Goal: Obtain resource: Obtain resource

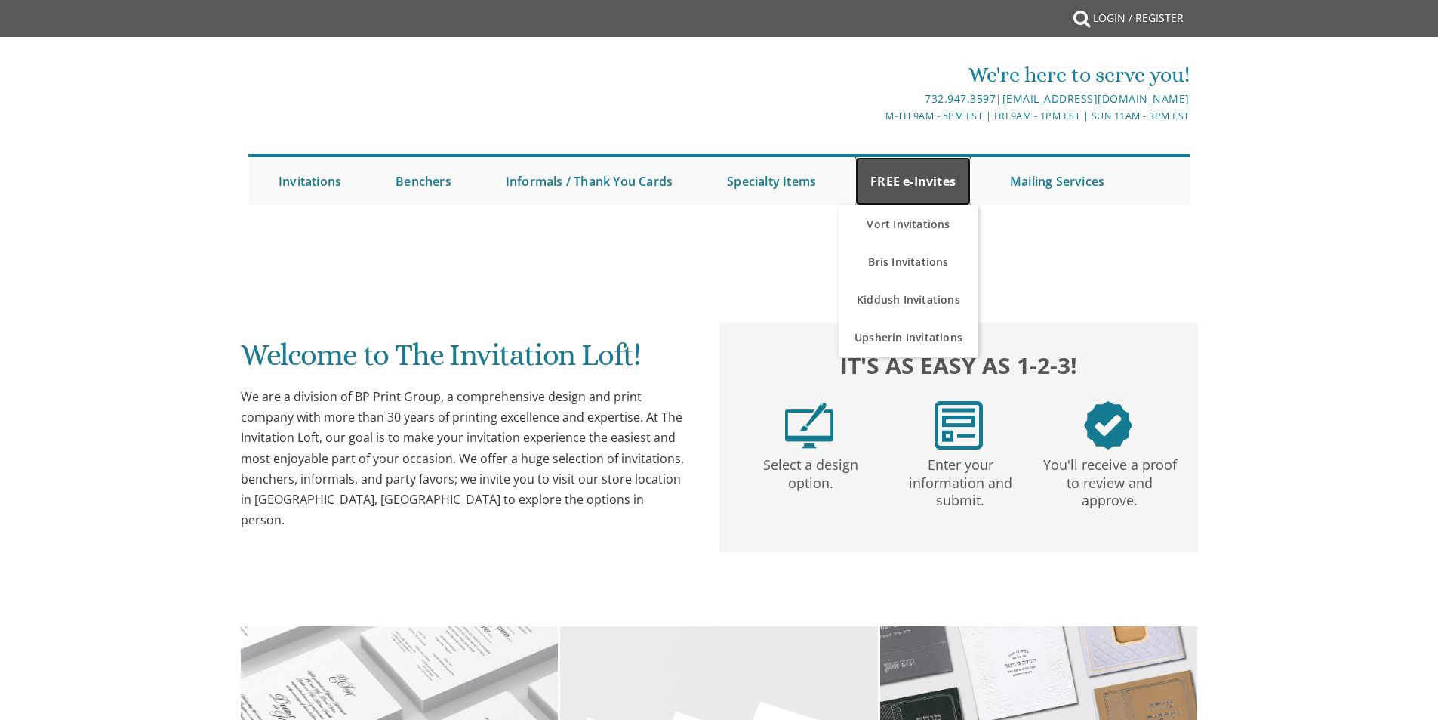
click at [946, 174] on link "FREE e-Invites" at bounding box center [913, 181] width 116 height 48
click at [920, 181] on link "FREE e-Invites" at bounding box center [913, 181] width 116 height 48
click at [925, 181] on link "FREE e-Invites" at bounding box center [913, 181] width 116 height 48
click at [958, 180] on link "FREE e-Invites" at bounding box center [913, 181] width 116 height 48
click at [915, 175] on link "FREE e-Invites" at bounding box center [913, 181] width 116 height 48
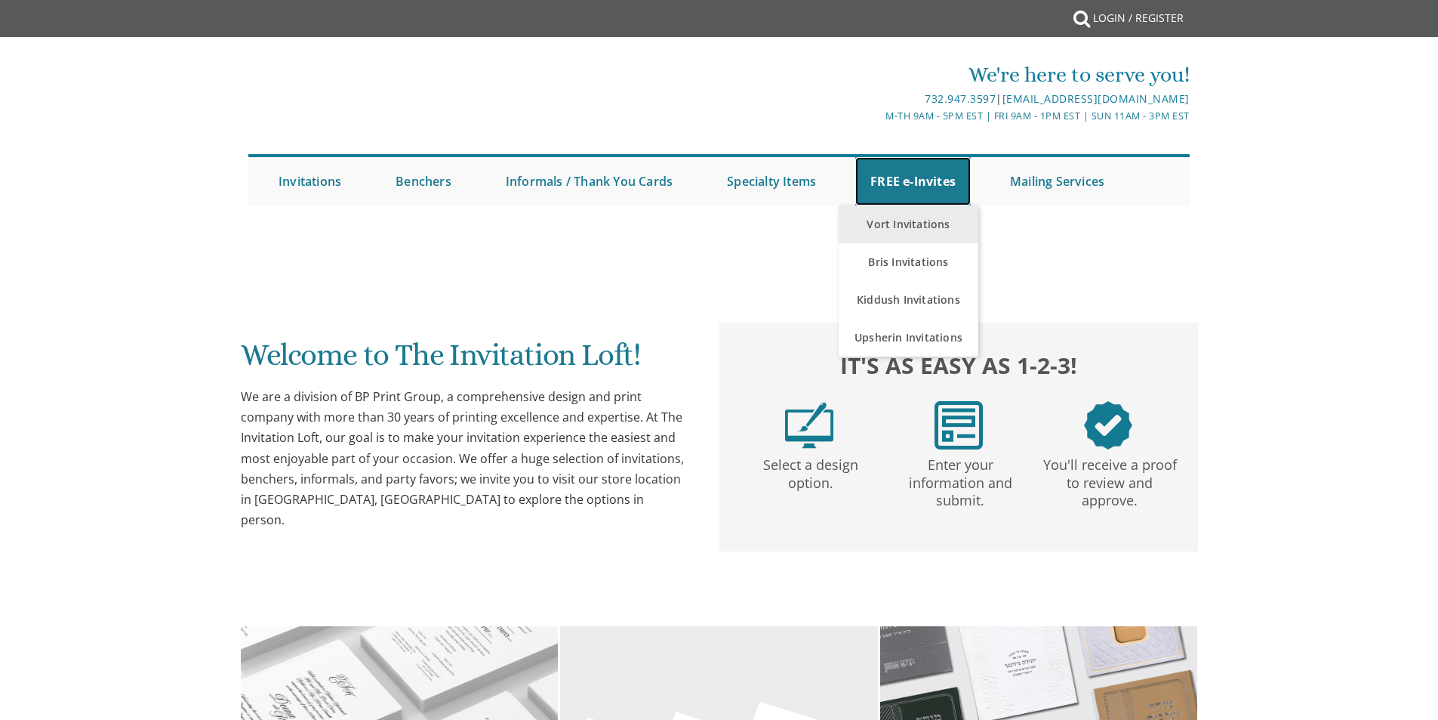
click at [926, 183] on link "FREE e-Invites" at bounding box center [913, 181] width 116 height 48
click at [926, 214] on link "Vort Invitations" at bounding box center [909, 224] width 140 height 38
click at [916, 230] on link "Vort Invitations" at bounding box center [909, 224] width 140 height 38
click at [916, 225] on link "Vort Invitations" at bounding box center [909, 224] width 140 height 38
click at [932, 182] on link "FREE e-Invites" at bounding box center [913, 181] width 116 height 48
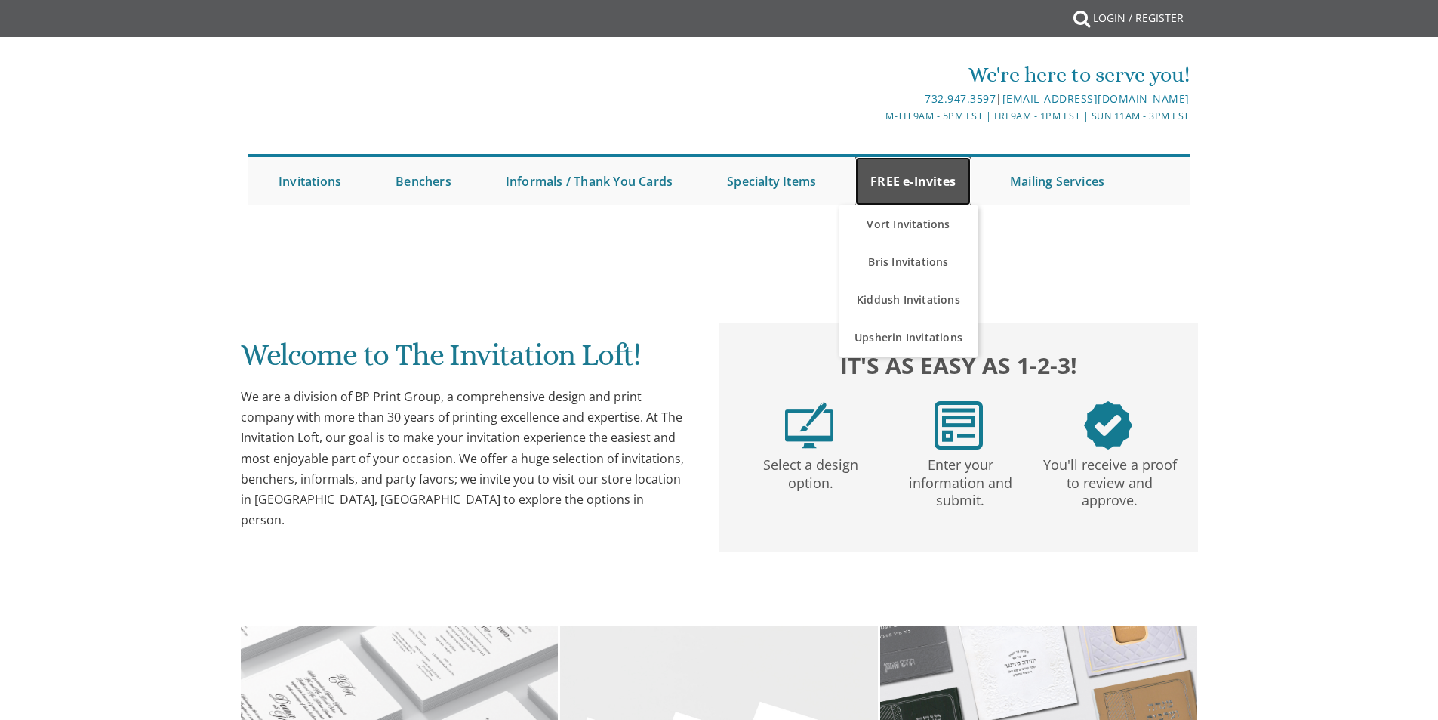
click at [932, 182] on link "FREE e-Invites" at bounding box center [913, 181] width 116 height 48
click at [905, 196] on link "FREE e-Invites" at bounding box center [913, 181] width 116 height 48
click at [901, 236] on link "Vort Invitations" at bounding box center [909, 224] width 140 height 38
click at [930, 187] on link "FREE e-Invites" at bounding box center [913, 181] width 116 height 48
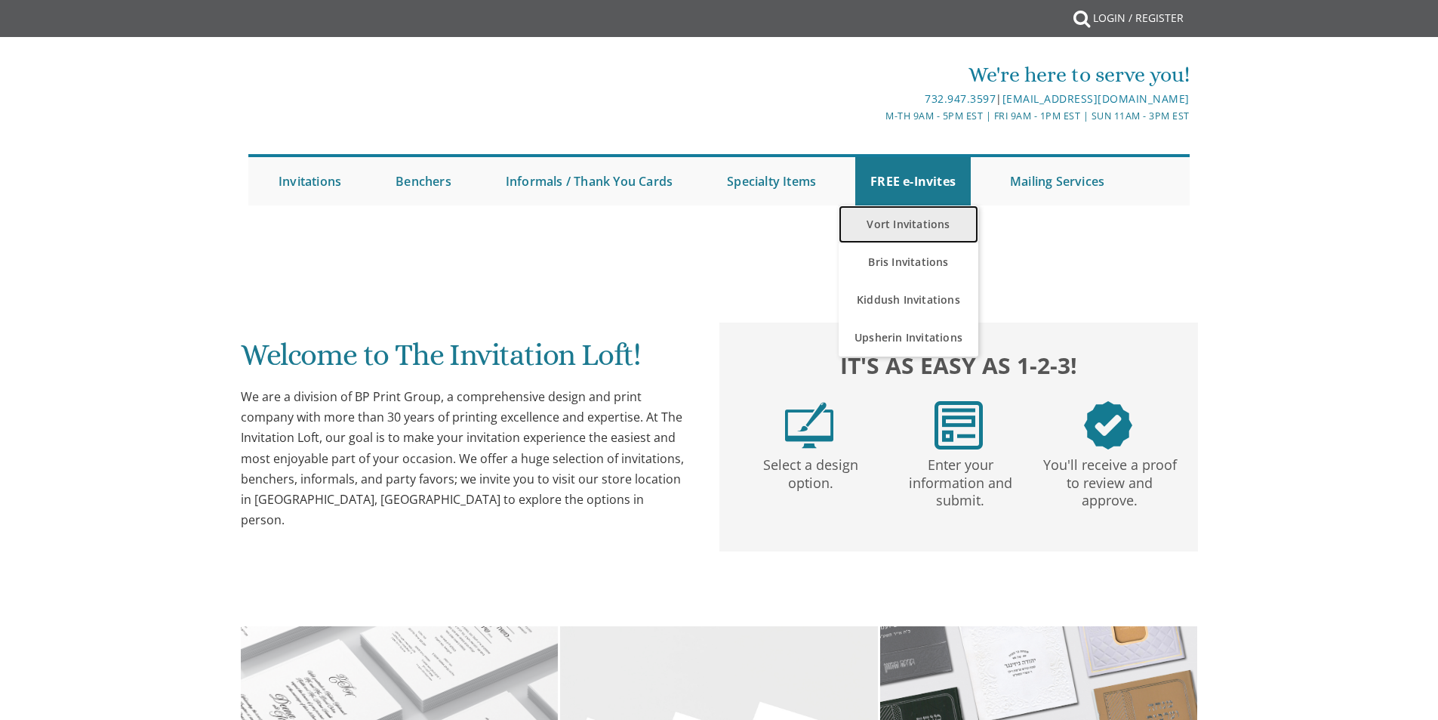
click at [920, 219] on link "Vort Invitations" at bounding box center [909, 224] width 140 height 38
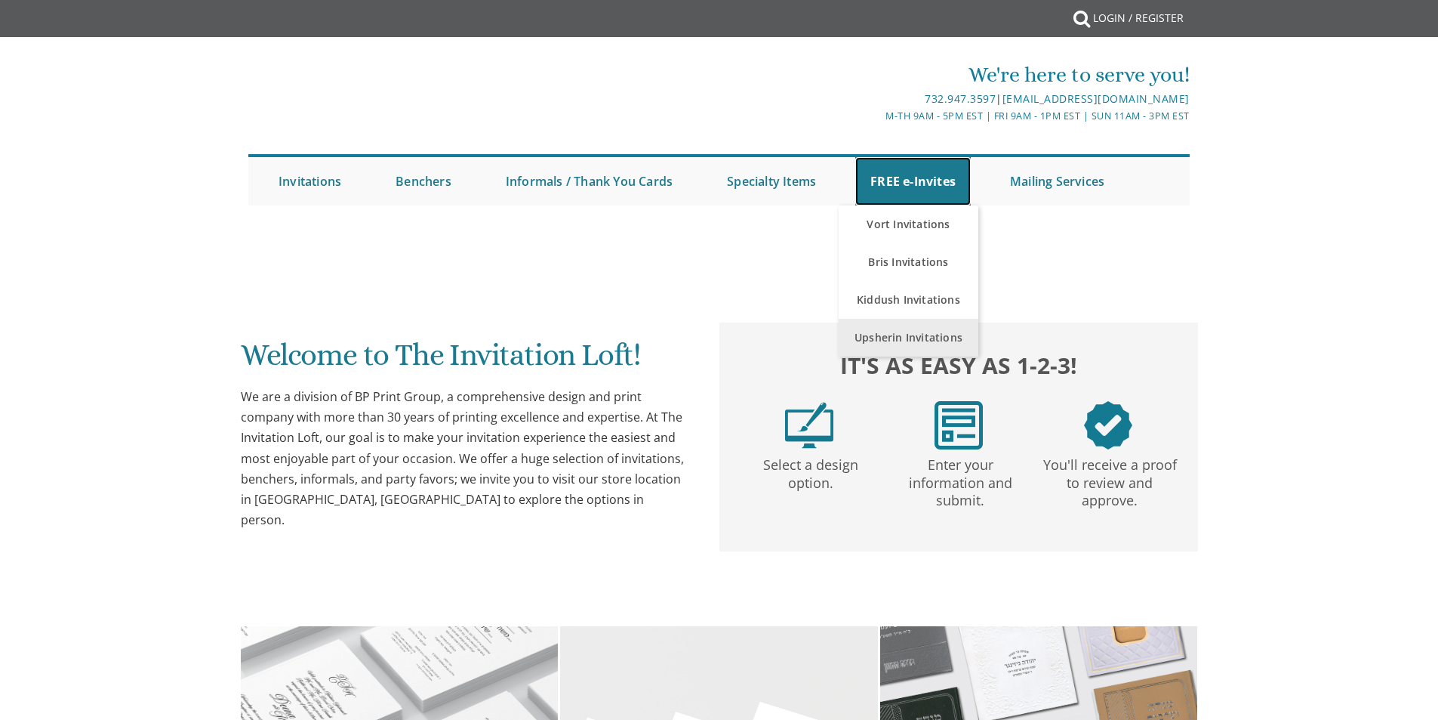
click at [908, 168] on link "FREE e-Invites" at bounding box center [913, 181] width 116 height 48
click at [910, 177] on link "FREE e-Invites" at bounding box center [913, 181] width 116 height 48
click at [912, 194] on link "FREE e-Invites" at bounding box center [913, 181] width 116 height 48
click at [928, 174] on link "FREE e-Invites" at bounding box center [913, 181] width 116 height 48
click at [928, 180] on link "FREE e-Invites" at bounding box center [913, 181] width 116 height 48
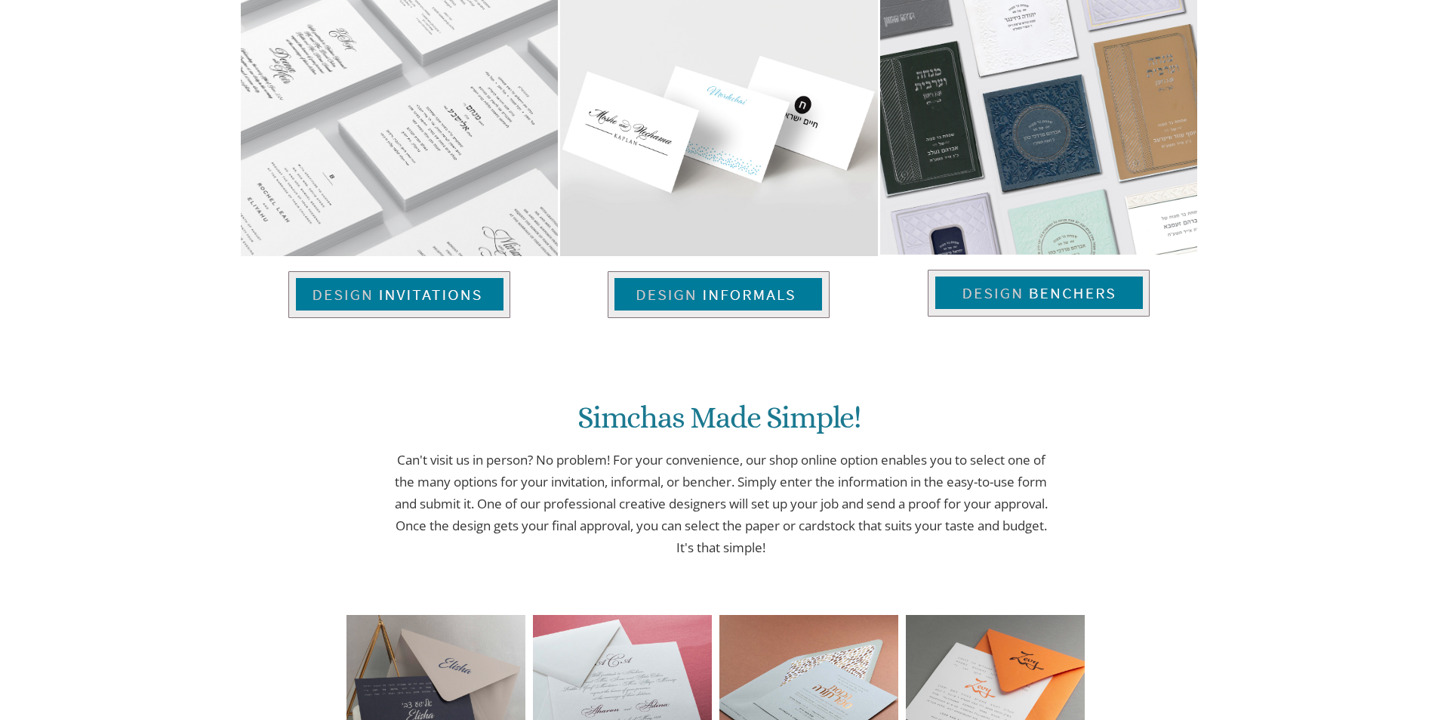
scroll to position [389, 0]
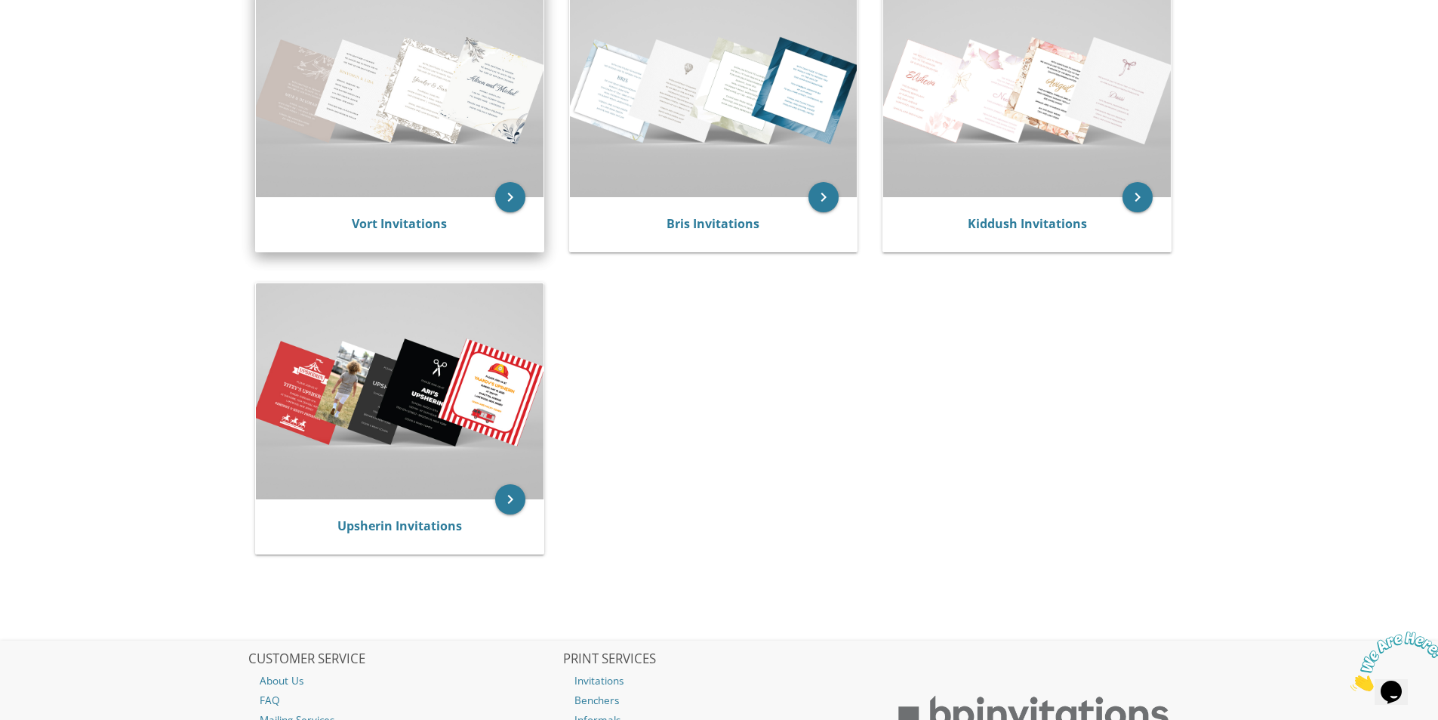
scroll to position [378, 0]
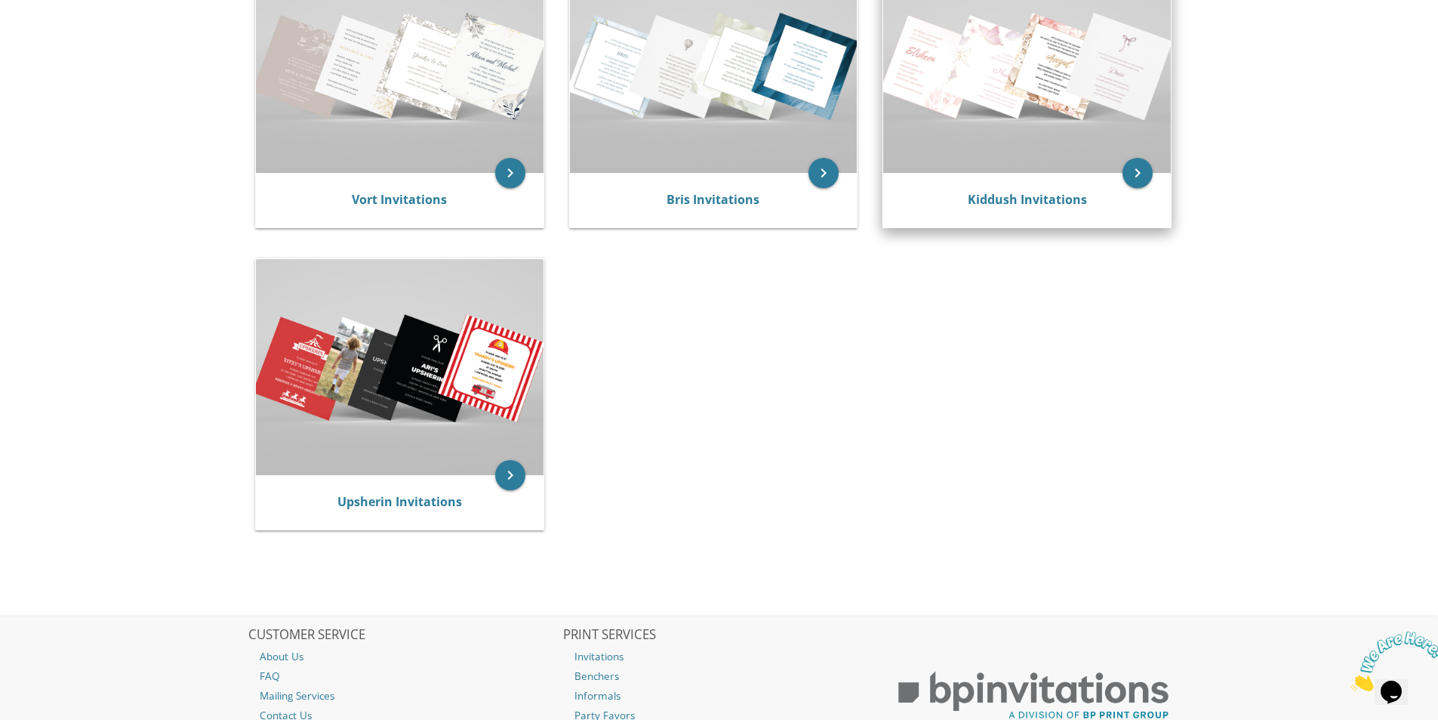
click at [952, 85] on img at bounding box center [1027, 65] width 288 height 215
click at [1035, 134] on img at bounding box center [1027, 65] width 288 height 215
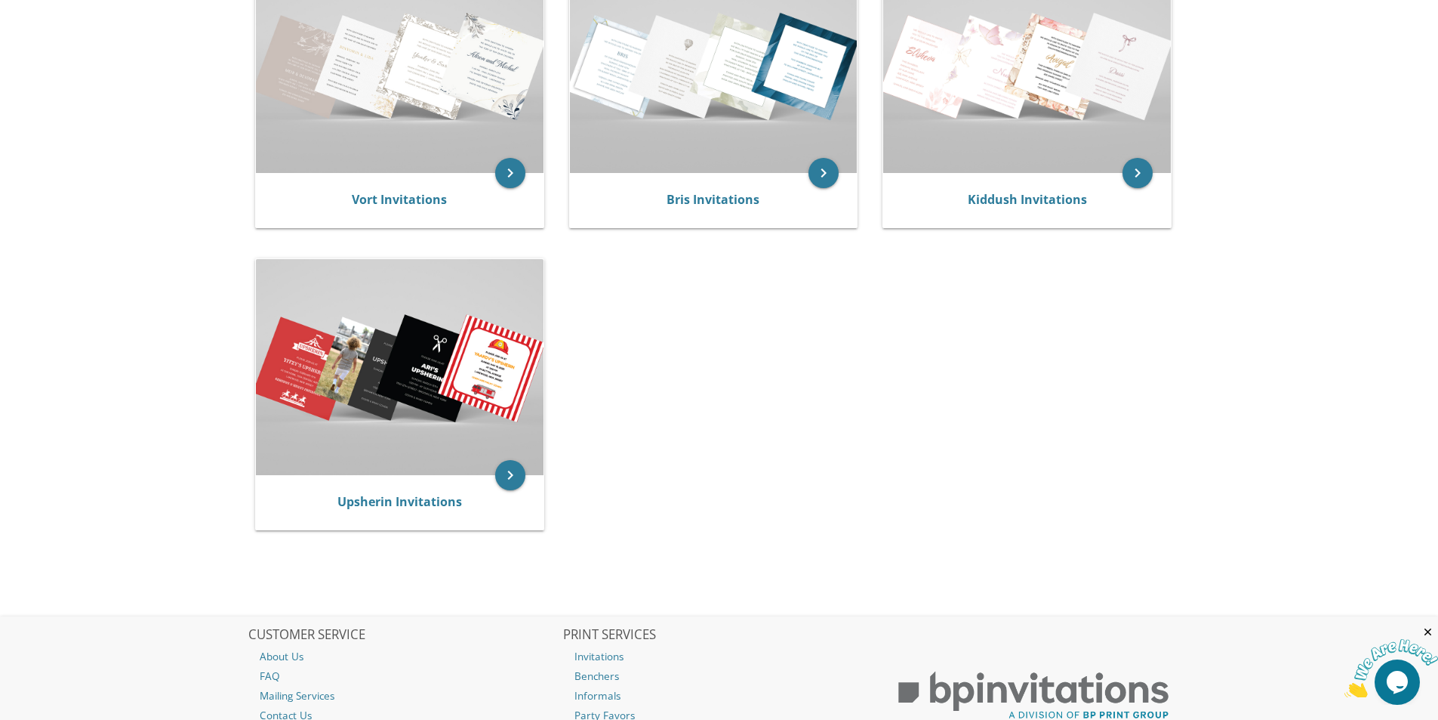
scroll to position [302, 0]
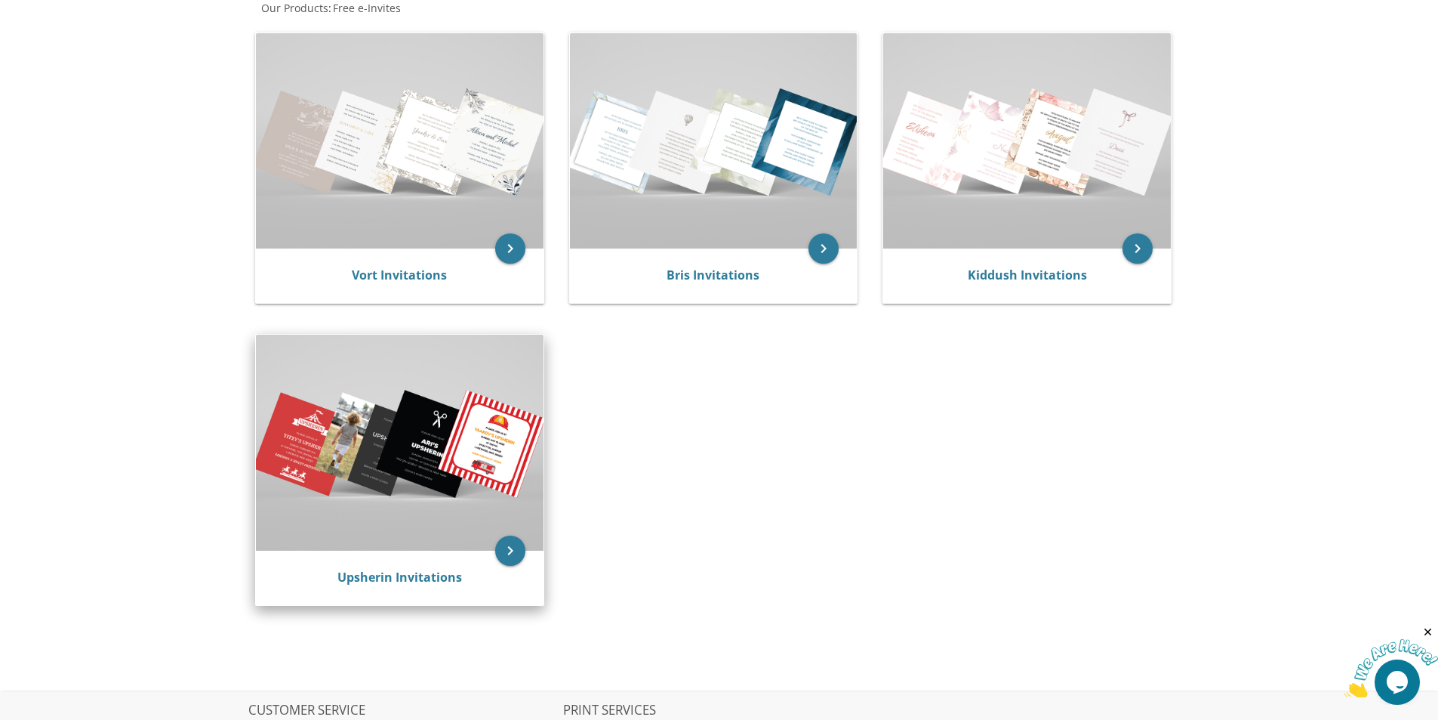
click at [444, 458] on img at bounding box center [400, 441] width 288 height 215
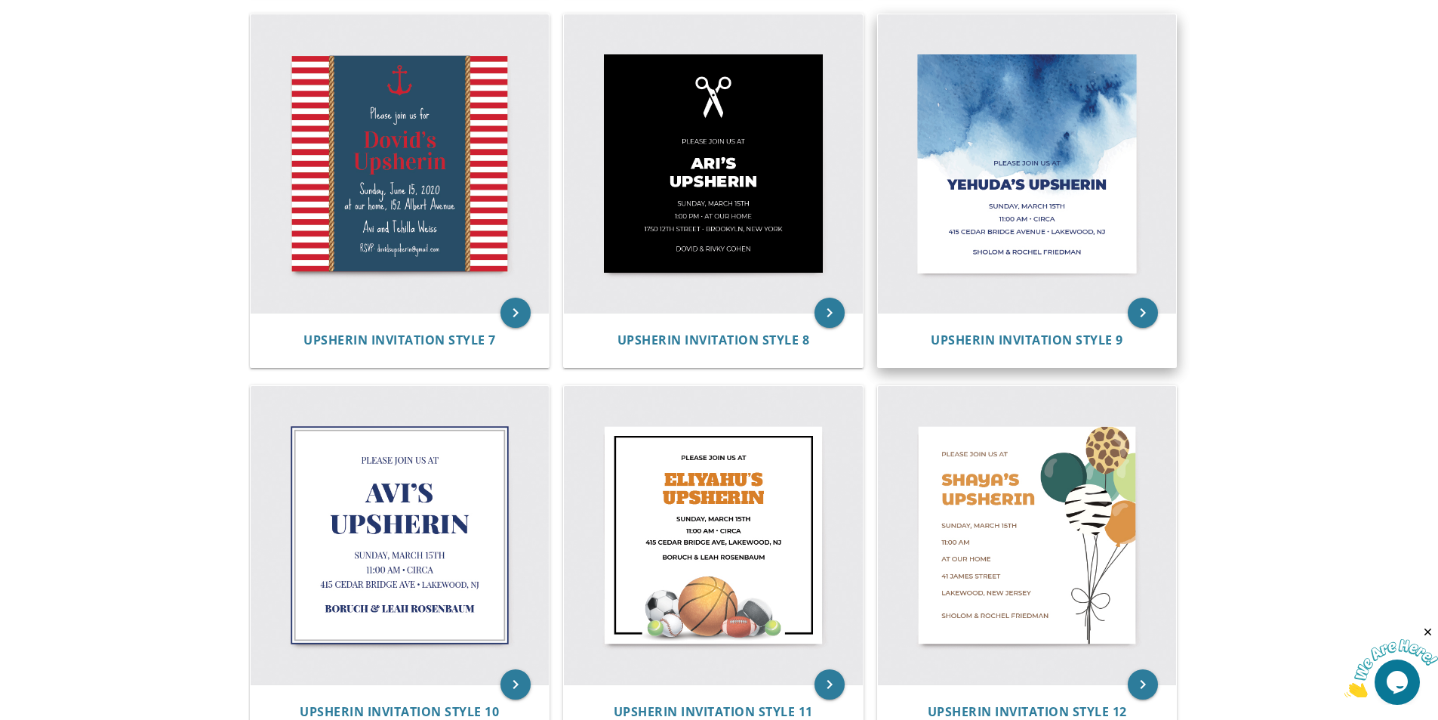
click at [1019, 168] on img at bounding box center [1027, 163] width 299 height 299
click at [1072, 331] on div "Upsherin Invitation Style 9" at bounding box center [1027, 340] width 299 height 54
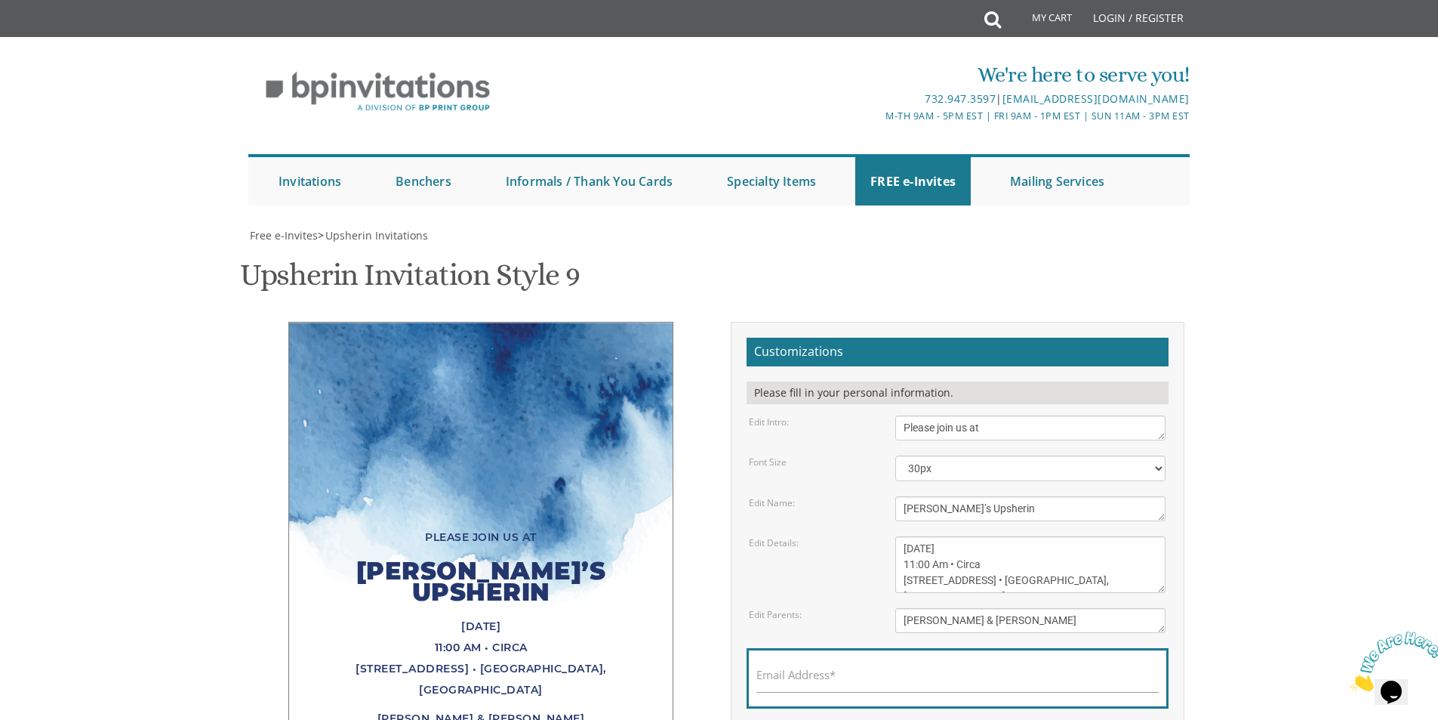
click at [972, 433] on textarea "Please join us at" at bounding box center [1030, 427] width 270 height 25
type textarea "Please join us for"
drag, startPoint x: 997, startPoint y: 510, endPoint x: 841, endPoint y: 498, distance: 156.0
click at [841, 498] on div "Edit Name: Yehuda’s Upsherin" at bounding box center [957, 508] width 439 height 25
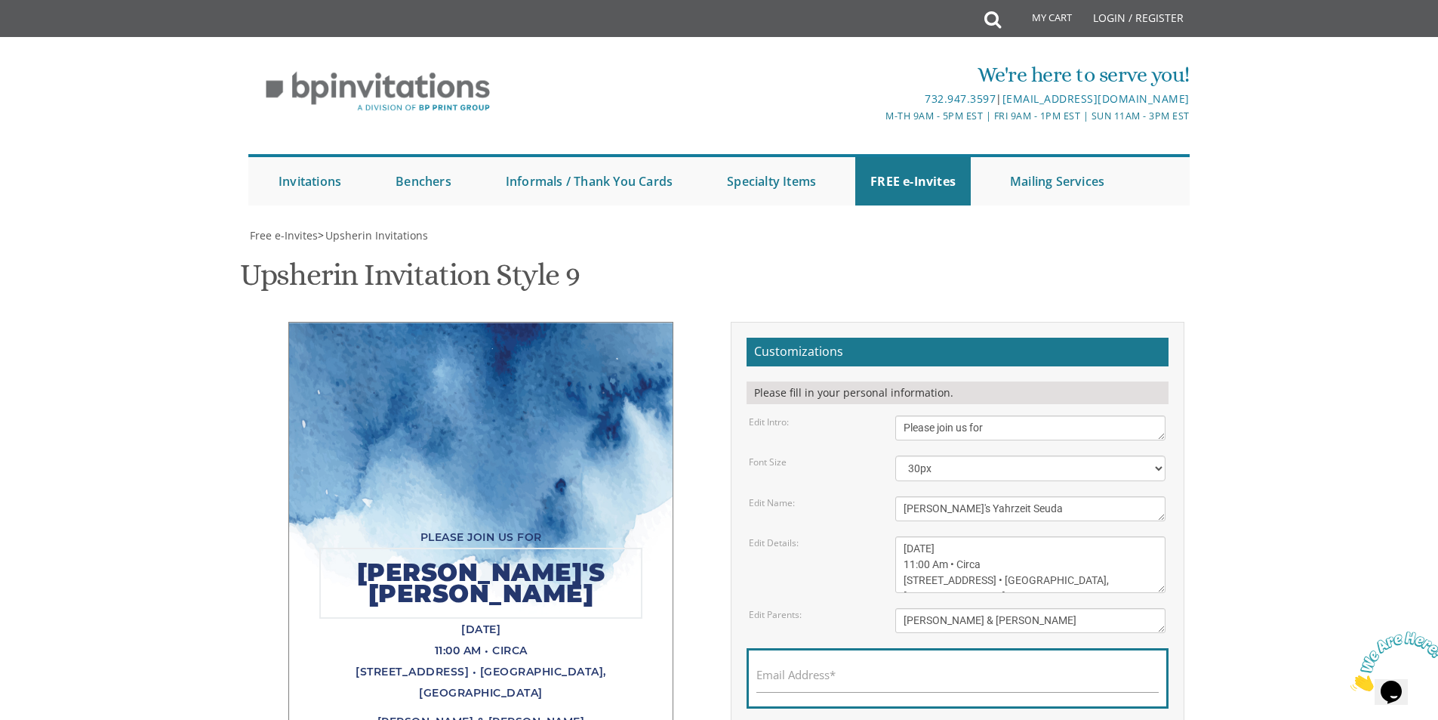
type textarea "Zaidy's Yahrzeit Seuda"
click at [1074, 547] on textarea "Sunday, March 15th 11:00 Am • Circa 415 Cedar Bridge Avenue • Lakewood, NJ" at bounding box center [1030, 564] width 270 height 57
drag, startPoint x: 1019, startPoint y: 430, endPoint x: 869, endPoint y: 431, distance: 150.3
click at [869, 496] on div "Edit Name: Yehuda’s Upsherin" at bounding box center [957, 508] width 439 height 25
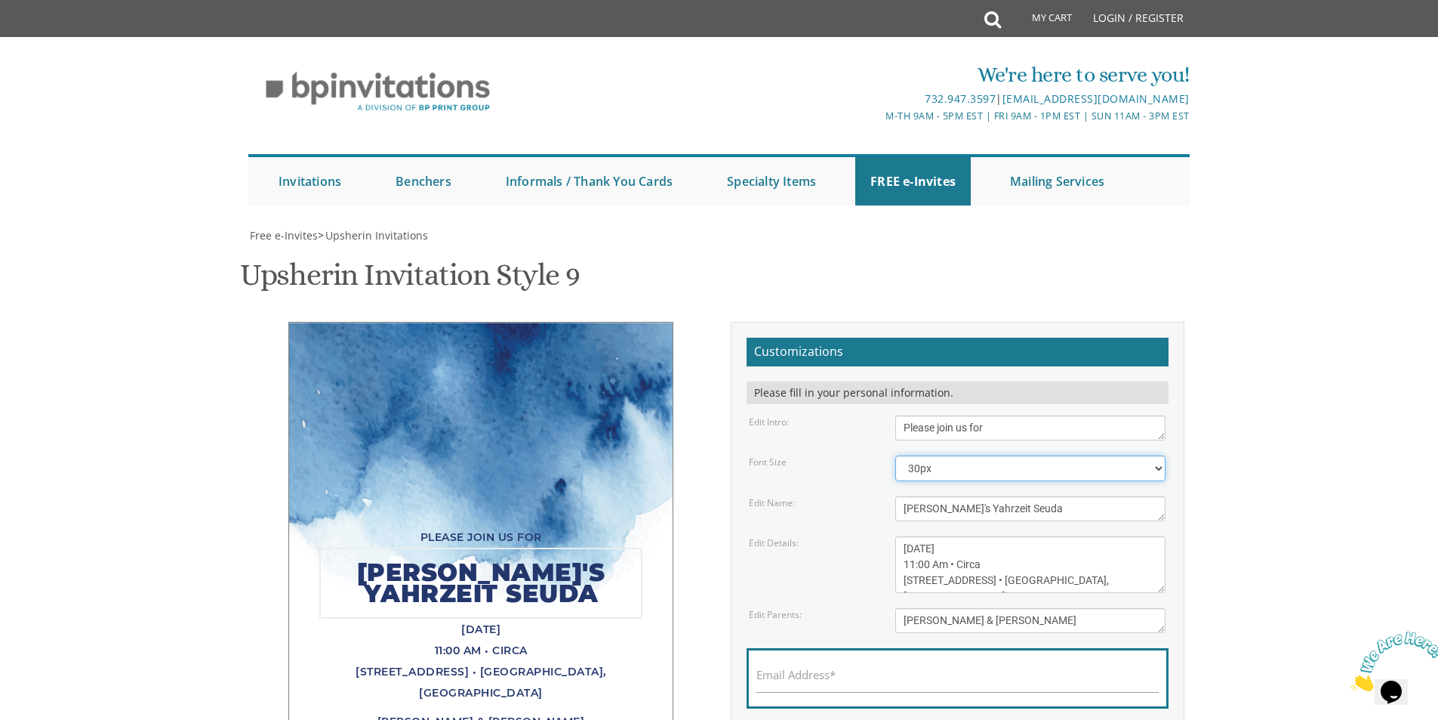
click at [925, 455] on select "20px 30px 40px 50px" at bounding box center [1030, 468] width 270 height 26
click at [895, 455] on select "20px 30px 40px 50px" at bounding box center [1030, 468] width 270 height 26
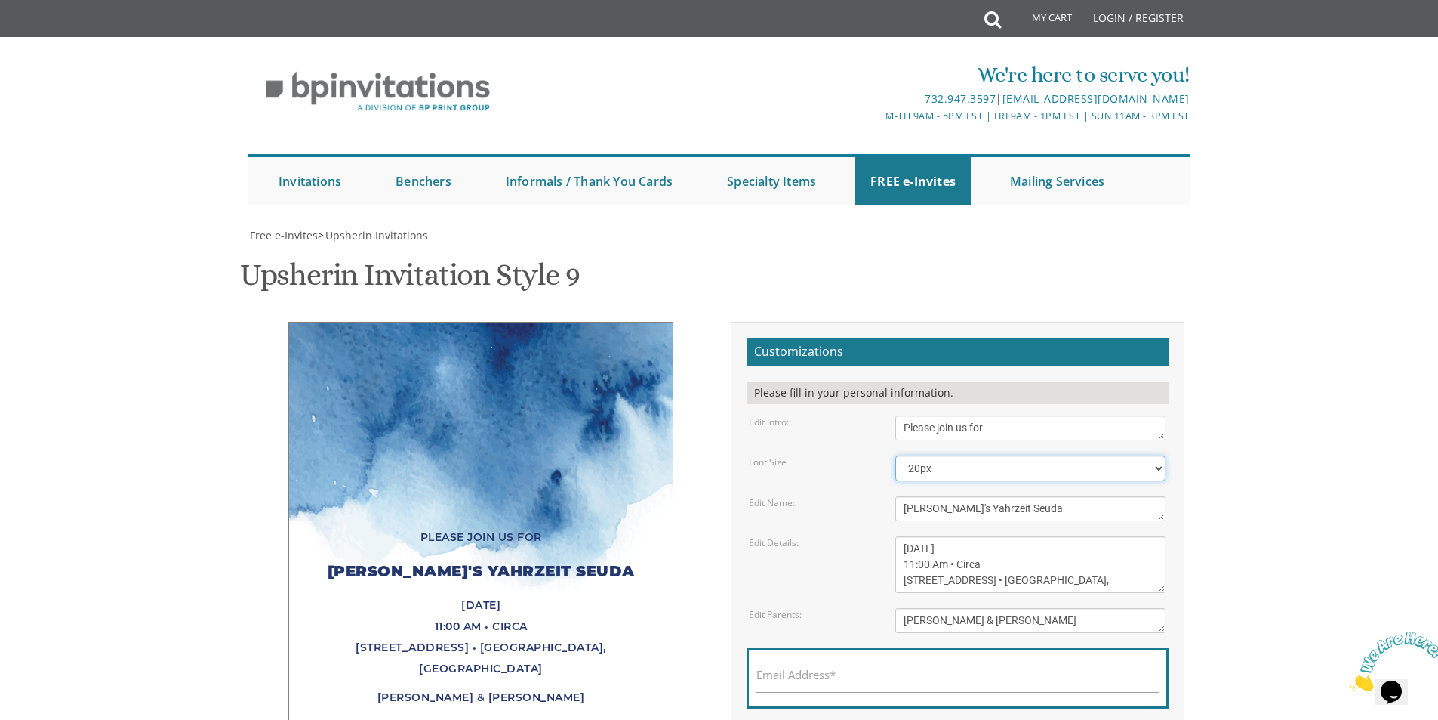
click at [934, 455] on select "20px 30px 40px 50px" at bounding box center [1030, 468] width 270 height 26
select select "30px"
click at [895, 455] on select "20px 30px 40px 50px" at bounding box center [1030, 468] width 270 height 26
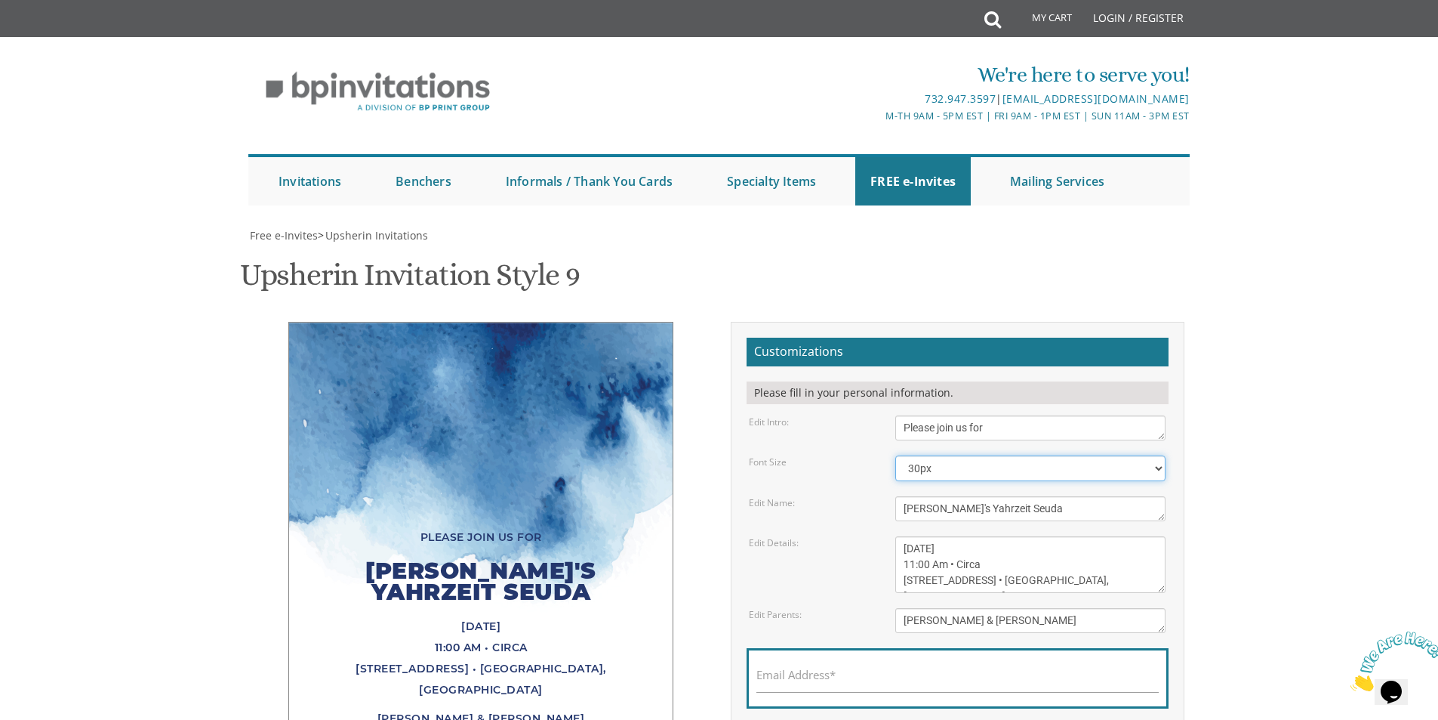
scroll to position [227, 0]
click at [936, 496] on textarea "Yehuda’s Upsherin" at bounding box center [1030, 508] width 270 height 25
click at [939, 496] on textarea "Yehuda’s Upsherin" at bounding box center [1030, 508] width 270 height 25
type textarea "[PERSON_NAME]'s 6th Yahrzeit Seuda"
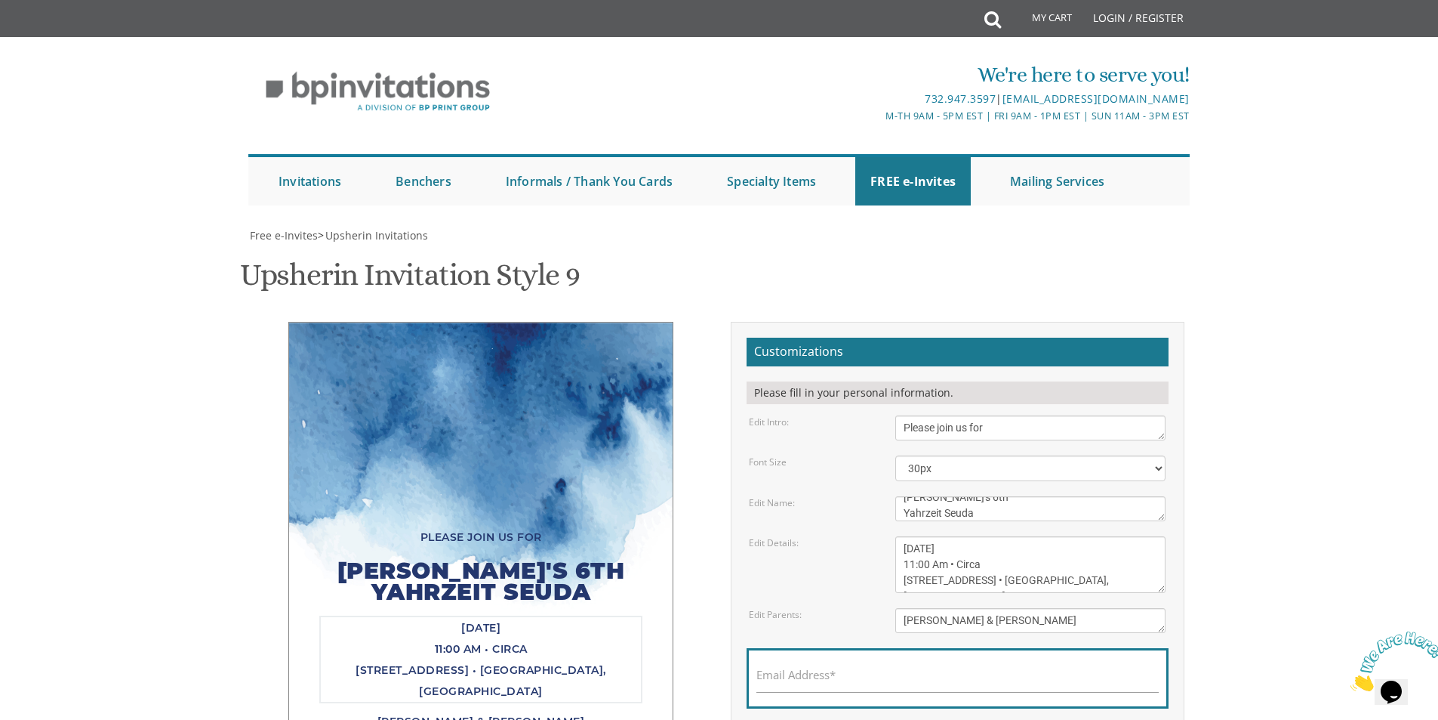
click at [995, 536] on textarea "Sunday, March 15th 11:00 Am • Circa 415 Cedar Bridge Avenue • Lakewood, NJ" at bounding box center [1030, 564] width 270 height 57
drag, startPoint x: 938, startPoint y: 396, endPoint x: 823, endPoint y: 390, distance: 114.9
click at [823, 536] on div "Edit Details: Sunday, March 15th 11:00 Am • Circa 415 Cedar Bridge Avenue • Lak…" at bounding box center [957, 564] width 439 height 57
click at [935, 536] on textarea "Sunday, March 15th 11:00 Am • Circa 415 Cedar Bridge Avenue • Lakewood, NJ" at bounding box center [1030, 564] width 270 height 57
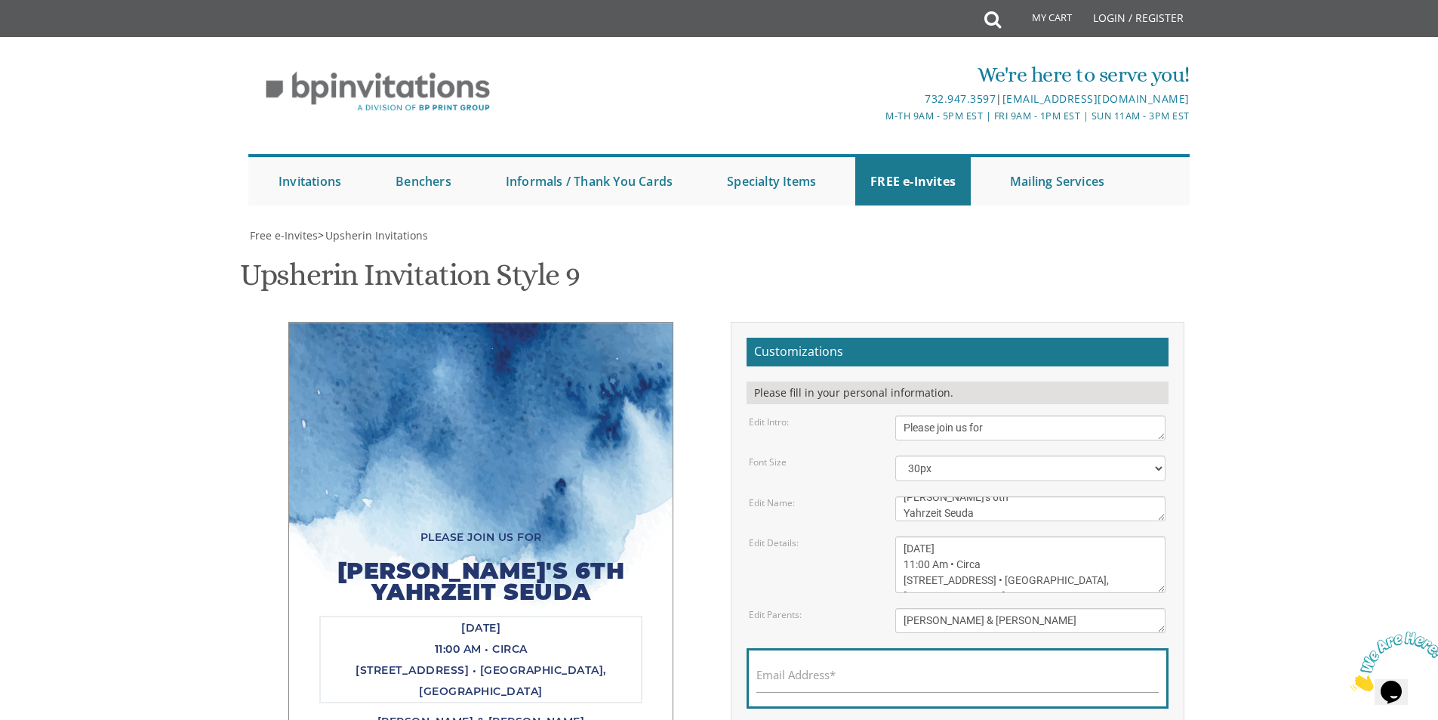
drag, startPoint x: 938, startPoint y: 399, endPoint x: 895, endPoint y: 396, distance: 43.1
click at [895, 536] on div "Sunday, March 15th 11:00 Am • Circa 415 Cedar Bridge Avenue • Lakewood, NJ" at bounding box center [1030, 564] width 293 height 57
drag, startPoint x: 950, startPoint y: 396, endPoint x: 982, endPoint y: 396, distance: 31.7
click at [982, 536] on textarea "Sunday, March 15th 11:00 Am • Circa 415 Cedar Bridge Avenue • Lakewood, NJ" at bounding box center [1030, 564] width 270 height 57
click at [962, 536] on textarea "Sunday, March 15th 11:00 Am • Circa 415 Cedar Bridge Avenue • Lakewood, NJ" at bounding box center [1030, 564] width 270 height 57
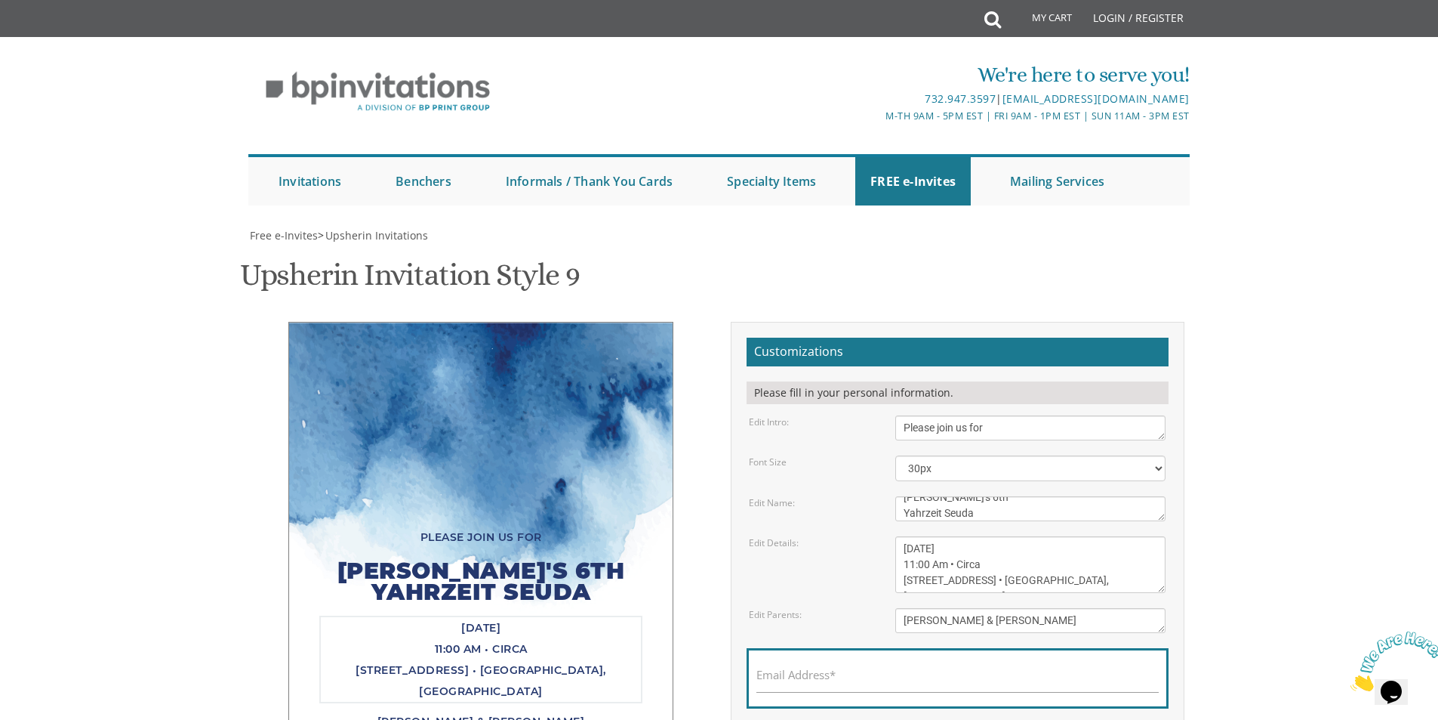
click at [949, 536] on textarea "Sunday, March 15th 11:00 Am • Circa 415 Cedar Bridge Avenue • Lakewood, NJ" at bounding box center [1030, 564] width 270 height 57
drag, startPoint x: 1008, startPoint y: 398, endPoint x: 1016, endPoint y: 399, distance: 8.4
click at [1016, 536] on textarea "Sunday, March 15th 11:00 Am • Circa 415 Cedar Bridge Avenue • Lakewood, NJ" at bounding box center [1030, 564] width 270 height 57
drag, startPoint x: 928, startPoint y: 415, endPoint x: 892, endPoint y: 417, distance: 36.3
click at [892, 536] on div "Sunday, March 15th 11:00 Am • Circa 415 Cedar Bridge Avenue • Lakewood, NJ" at bounding box center [1030, 564] width 293 height 57
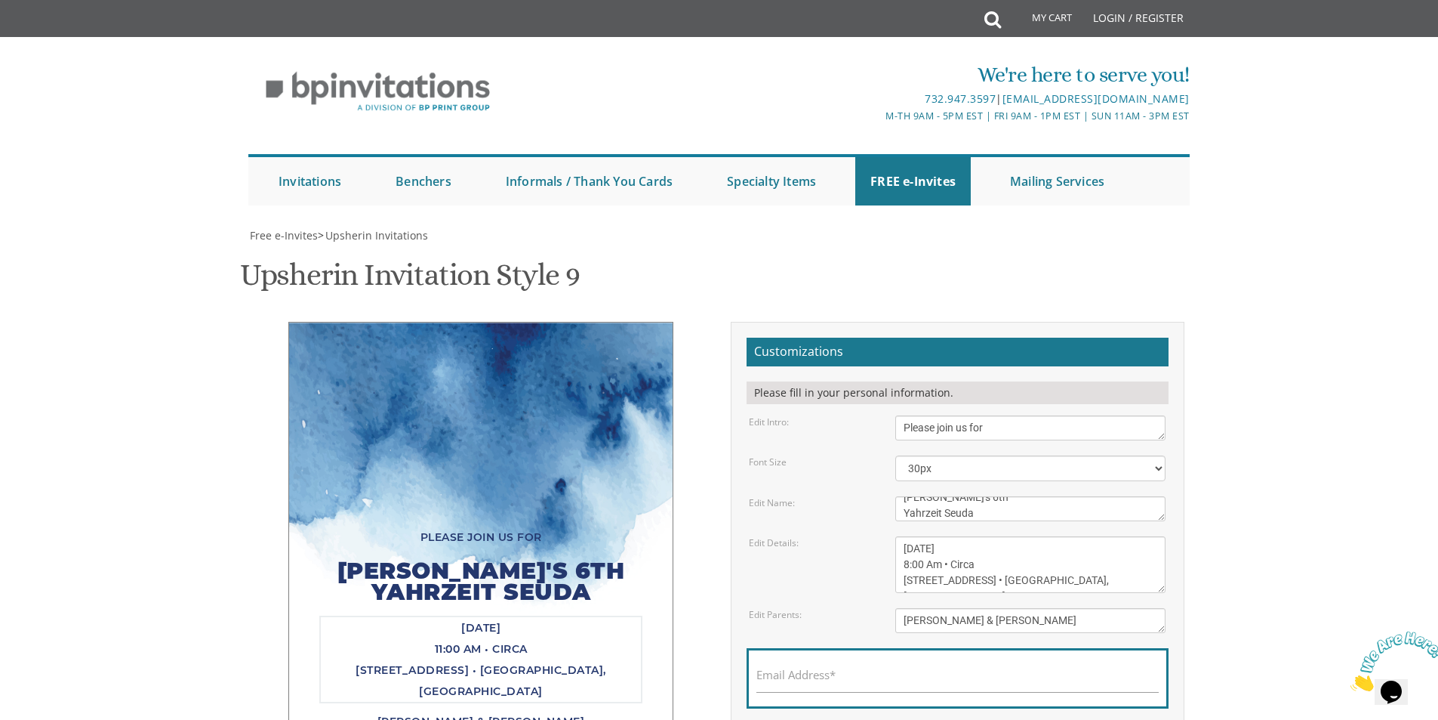
click at [926, 536] on textarea "Sunday, March 15th 11:00 Am • Circa 415 Cedar Bridge Avenue • Lakewood, NJ" at bounding box center [1030, 564] width 270 height 57
drag, startPoint x: 926, startPoint y: 416, endPoint x: 935, endPoint y: 416, distance: 9.1
click at [935, 536] on textarea "Sunday, March 15th 11:00 Am • Circa 415 Cedar Bridge Avenue • Lakewood, NJ" at bounding box center [1030, 564] width 270 height 57
click at [979, 536] on textarea "Sunday, March 15th 11:00 Am • Circa 415 Cedar Bridge Avenue • Lakewood, NJ" at bounding box center [1030, 564] width 270 height 57
drag, startPoint x: 982, startPoint y: 411, endPoint x: 945, endPoint y: 417, distance: 38.1
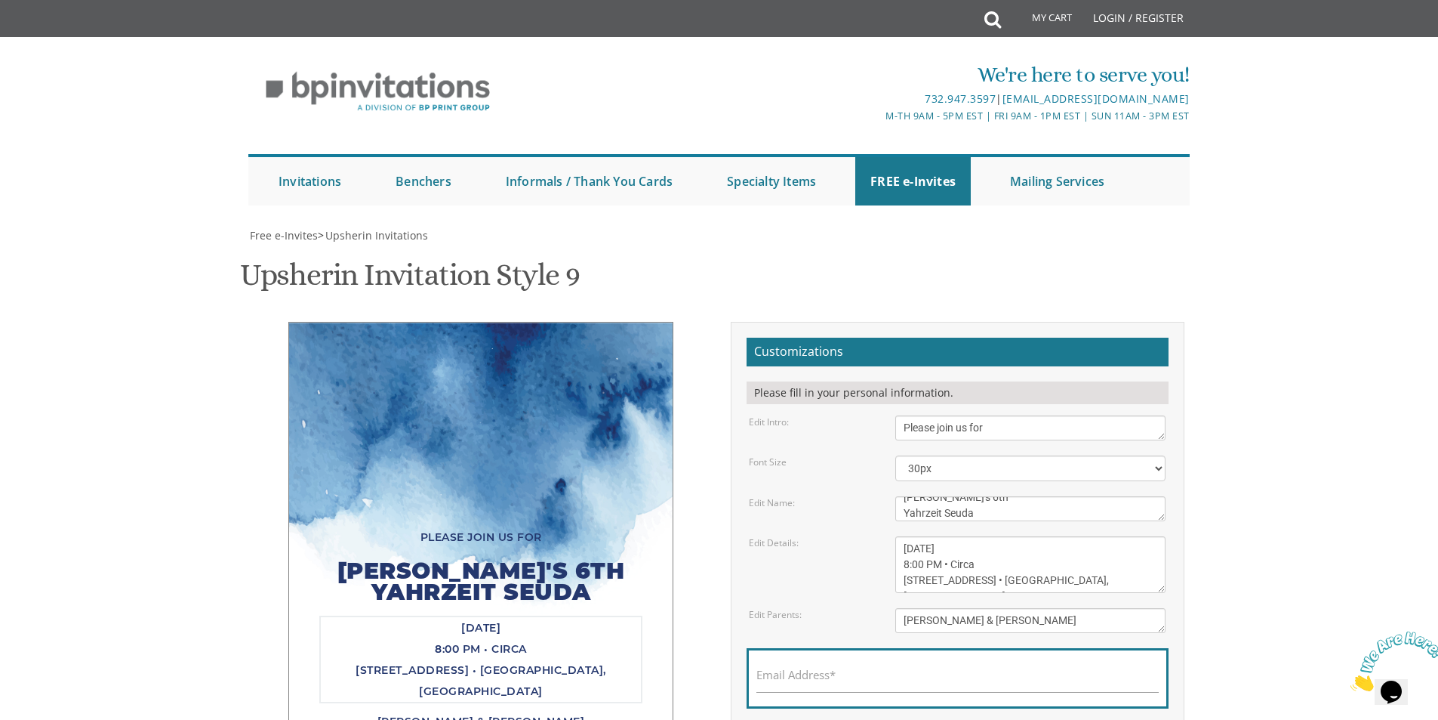
click at [945, 536] on textarea "Sunday, March 15th 11:00 Am • Circa 415 Cedar Bridge Avenue • Lakewood, NJ" at bounding box center [1030, 564] width 270 height 57
drag, startPoint x: 1023, startPoint y: 356, endPoint x: 880, endPoint y: 348, distance: 142.9
click at [880, 536] on div "Edit Details: Sunday, March 15th 11:00 Am • Circa 415 Cedar Bridge Avenue • Lak…" at bounding box center [957, 564] width 439 height 57
drag, startPoint x: 1007, startPoint y: 360, endPoint x: 1055, endPoint y: 355, distance: 47.9
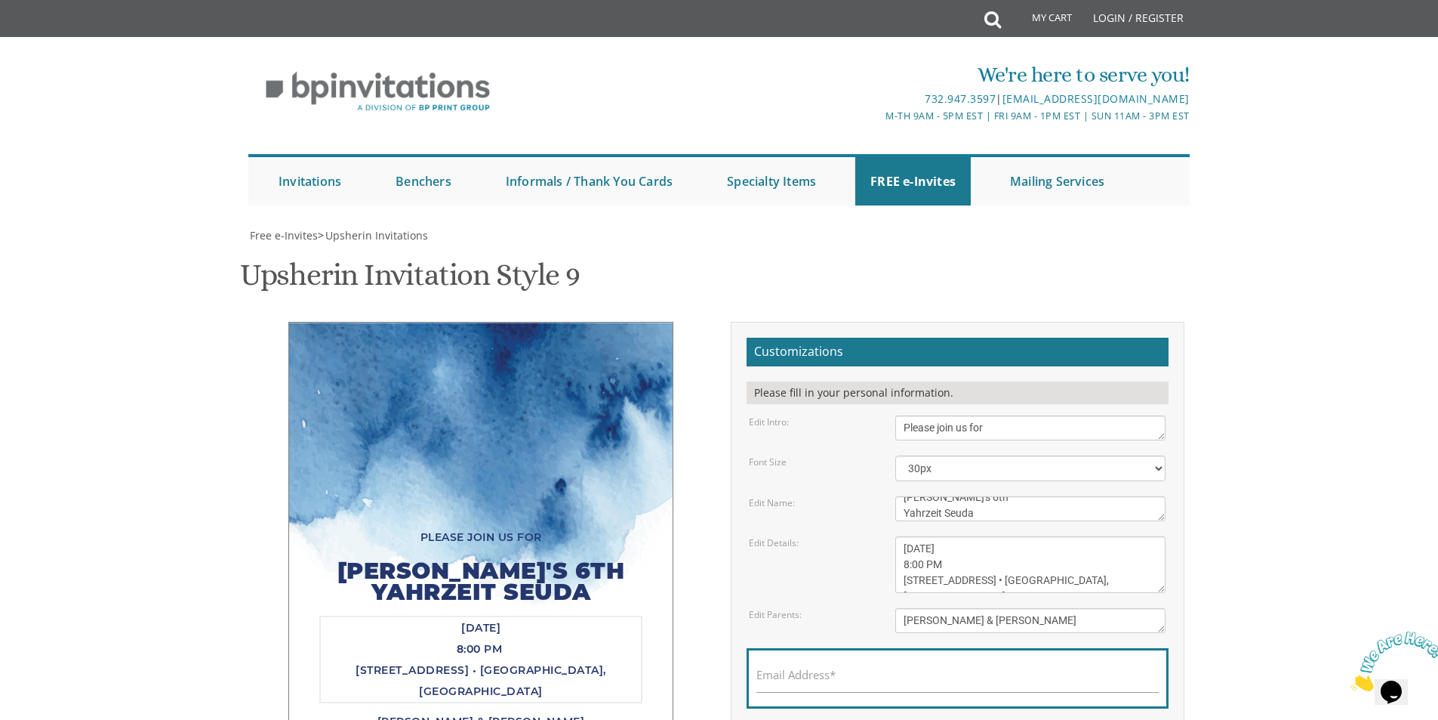
click at [1055, 536] on textarea "Sunday, March 15th 11:00 Am • Circa 415 Cedar Bridge Avenue • Lakewood, NJ" at bounding box center [1030, 564] width 270 height 57
click at [1089, 536] on textarea "Sunday, March 15th 11:00 Am • Circa 415 Cedar Bridge Avenue • Lakewood, NJ" at bounding box center [1030, 564] width 270 height 57
type textarea "Thursday, September 4th 8:00 PM 821 Roosevelt Court • Far Rockaway, NY"
drag, startPoint x: 1071, startPoint y: 390, endPoint x: 858, endPoint y: 393, distance: 212.9
click at [858, 608] on div "Edit Parents: Sholom & Rochel Friedman" at bounding box center [957, 620] width 439 height 25
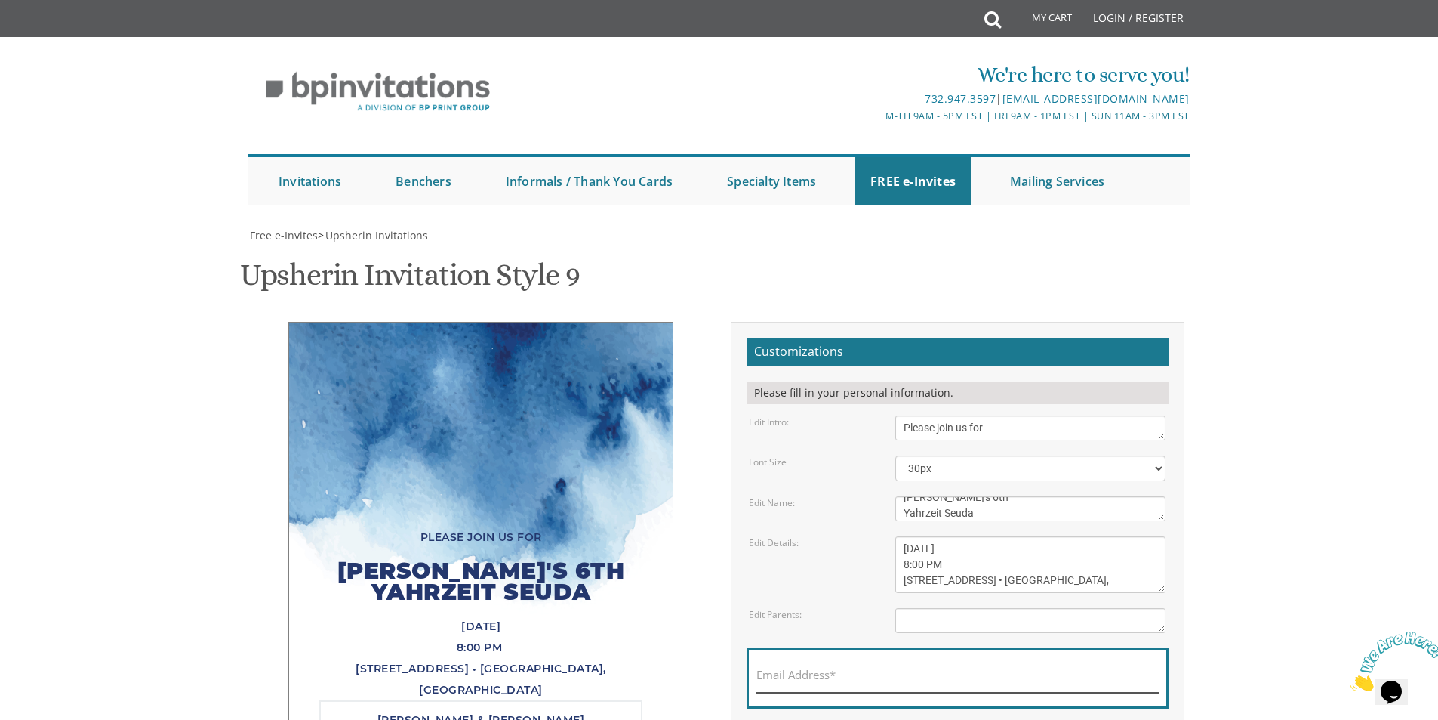
click at [1007, 673] on input "Email Address*" at bounding box center [958, 682] width 402 height 19
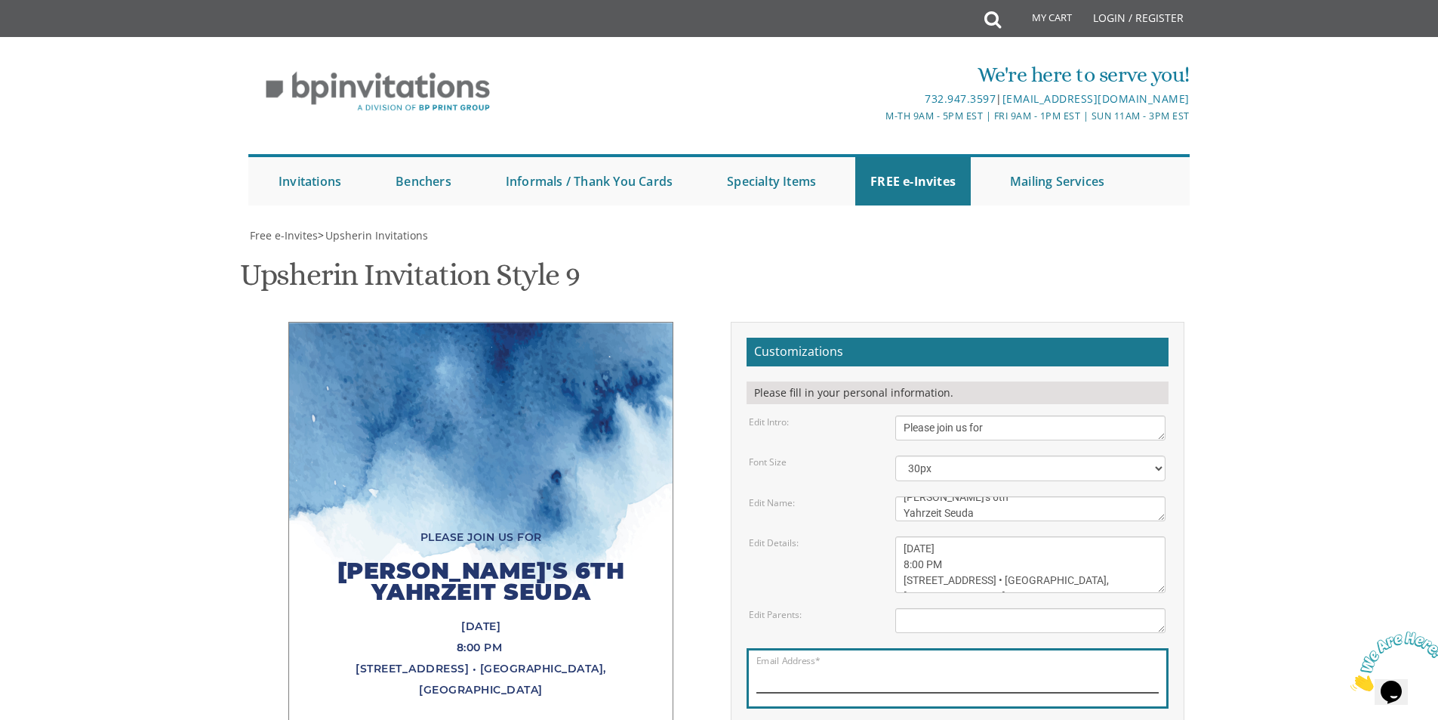
scroll to position [76, 0]
click at [951, 415] on textarea "Please join us at" at bounding box center [1030, 427] width 270 height 25
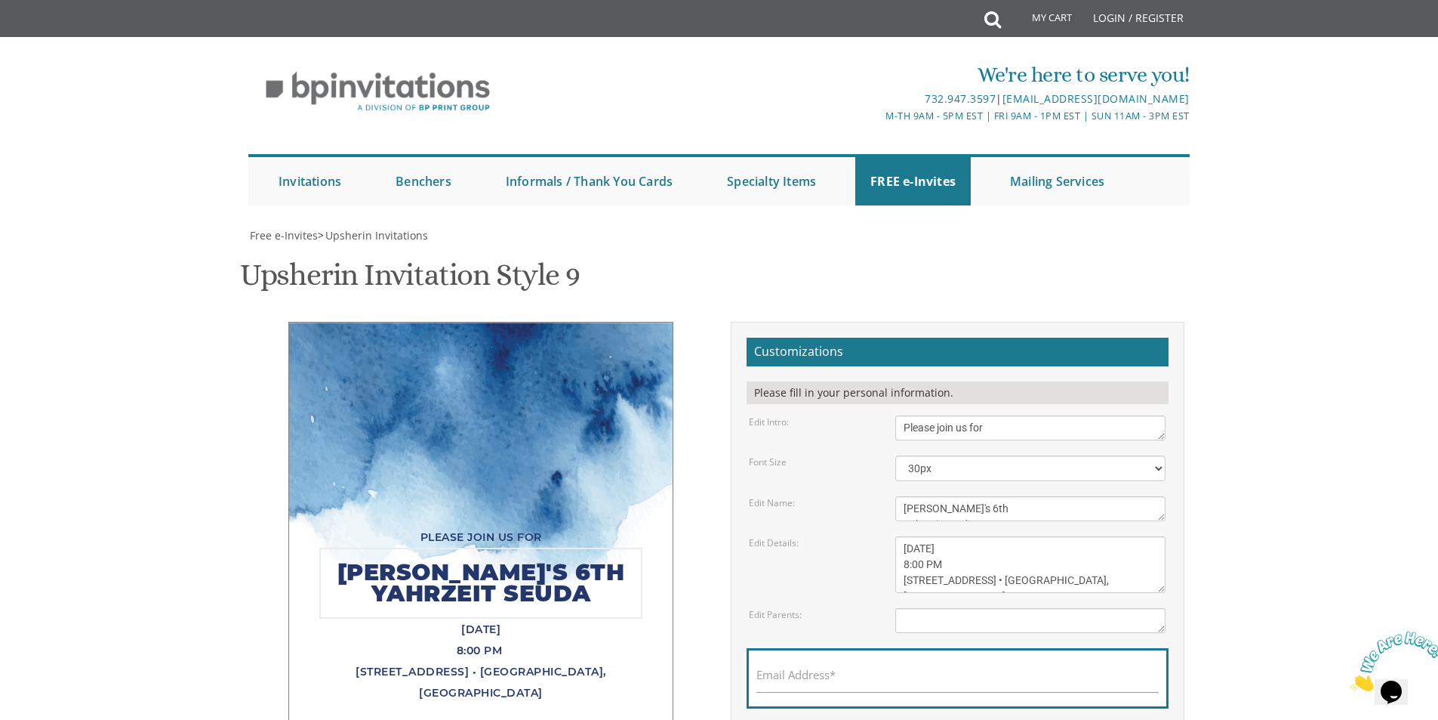
drag, startPoint x: 992, startPoint y: 436, endPoint x: 883, endPoint y: 430, distance: 108.9
click at [883, 496] on div "Edit Name: Yehuda’s Upsherin" at bounding box center [957, 508] width 439 height 25
drag, startPoint x: 1025, startPoint y: 470, endPoint x: 886, endPoint y: 474, distance: 139.0
click at [886, 536] on div "Sunday, March 15th 11:00 Am • Circa 415 Cedar Bridge Avenue • Lakewood, NJ" at bounding box center [1030, 564] width 293 height 57
drag, startPoint x: 944, startPoint y: 484, endPoint x: 894, endPoint y: 490, distance: 50.2
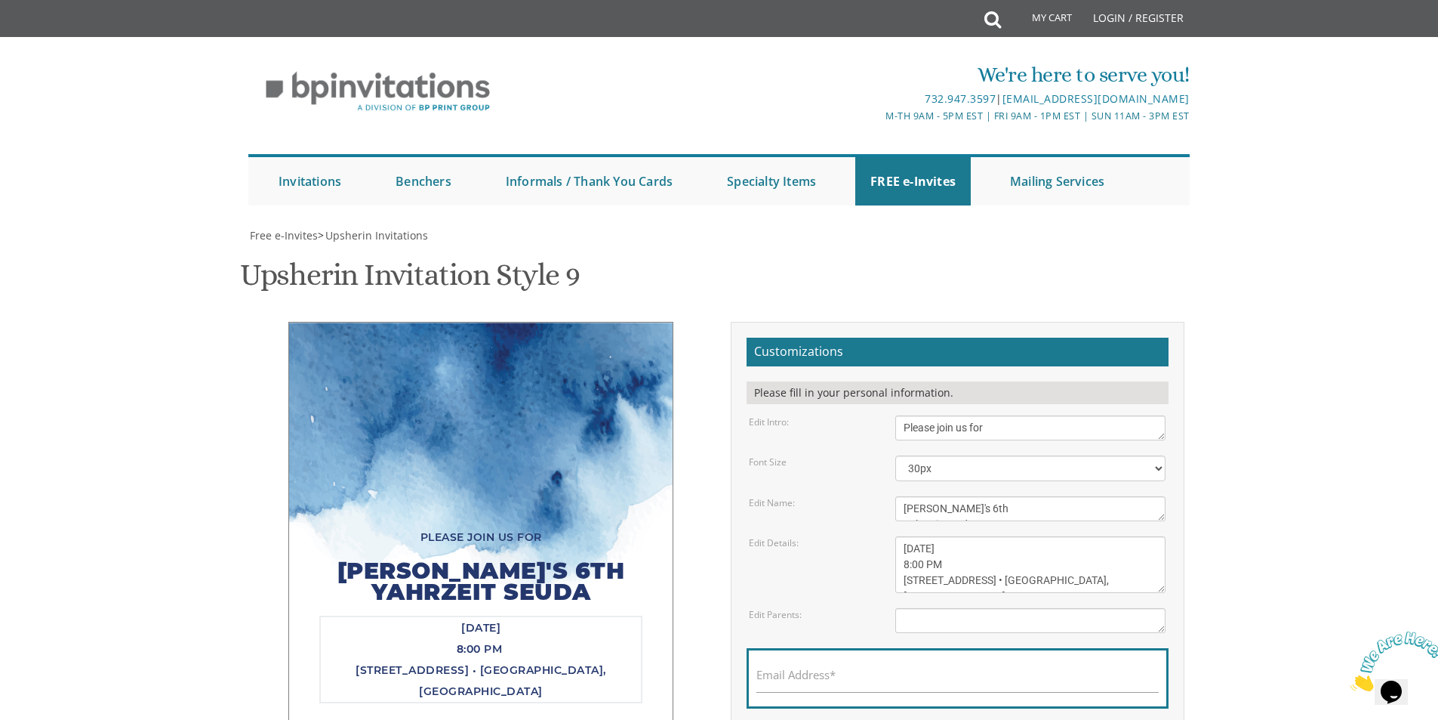
click at [894, 536] on div "Sunday, March 15th 11:00 Am • Circa 415 Cedar Bridge Avenue • Lakewood, NJ" at bounding box center [1030, 564] width 293 height 57
drag, startPoint x: 902, startPoint y: 510, endPoint x: 1109, endPoint y: 513, distance: 206.9
click at [1109, 536] on textarea "Sunday, March 15th 11:00 Am • Circa 415 Cedar Bridge Avenue • Lakewood, NJ" at bounding box center [1030, 564] width 270 height 57
click at [942, 536] on textarea "Sunday, March 15th 11:00 Am • Circa 415 Cedar Bridge Avenue • Lakewood, NJ" at bounding box center [1030, 564] width 270 height 57
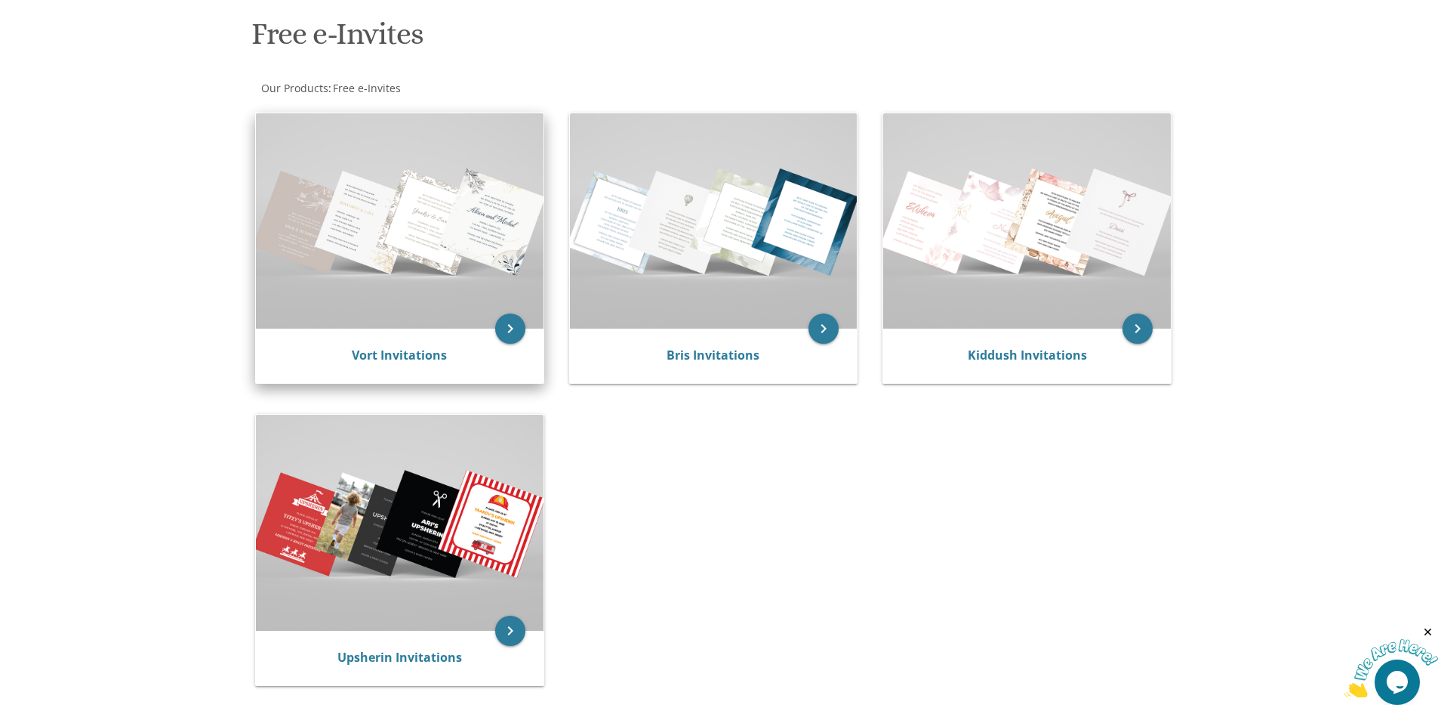
scroll to position [227, 0]
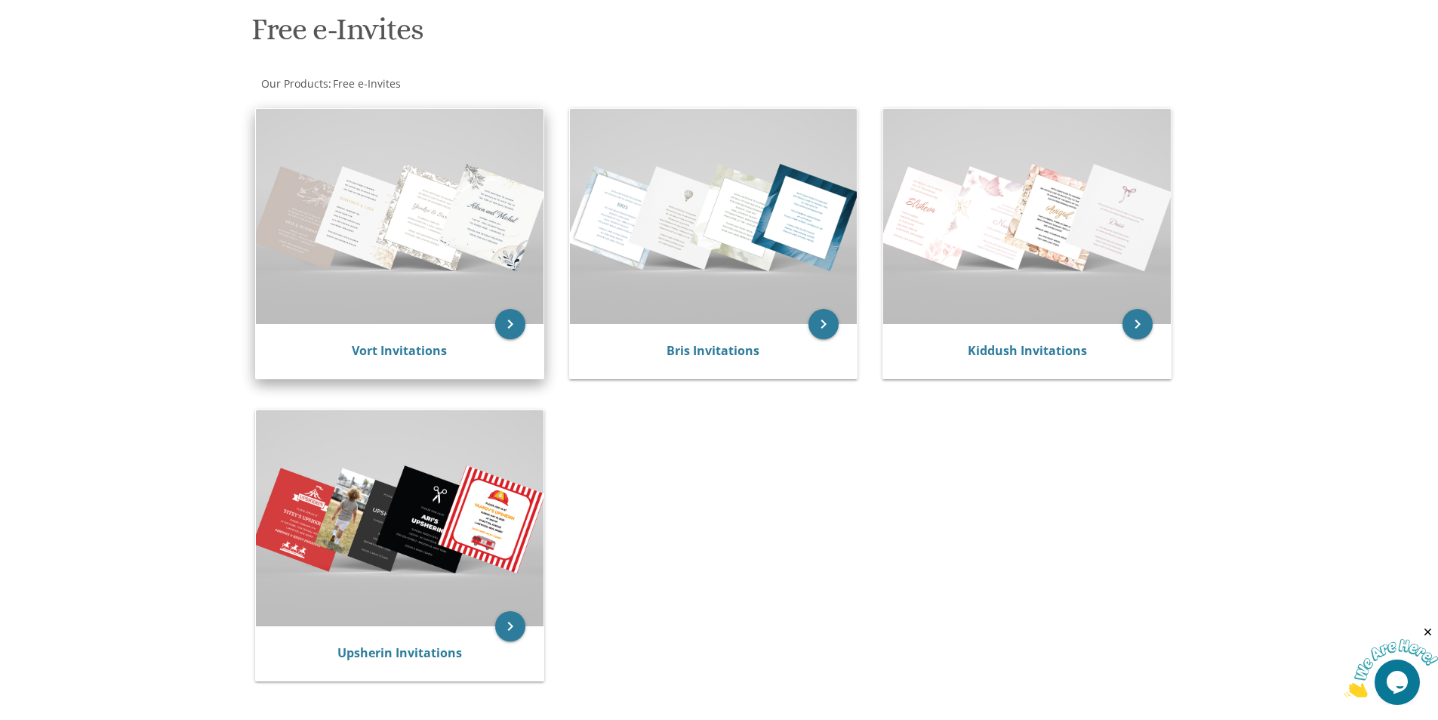
click at [435, 276] on img at bounding box center [400, 216] width 288 height 215
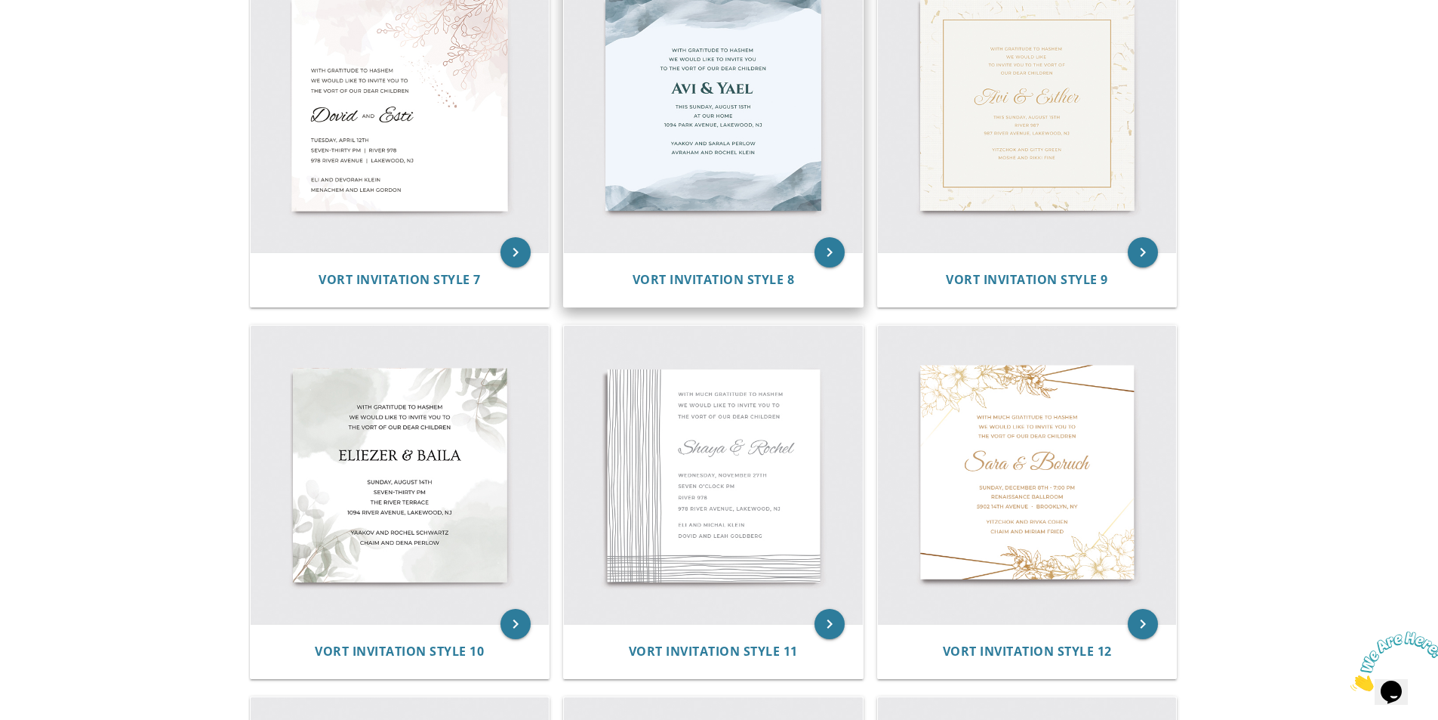
scroll to position [1057, 0]
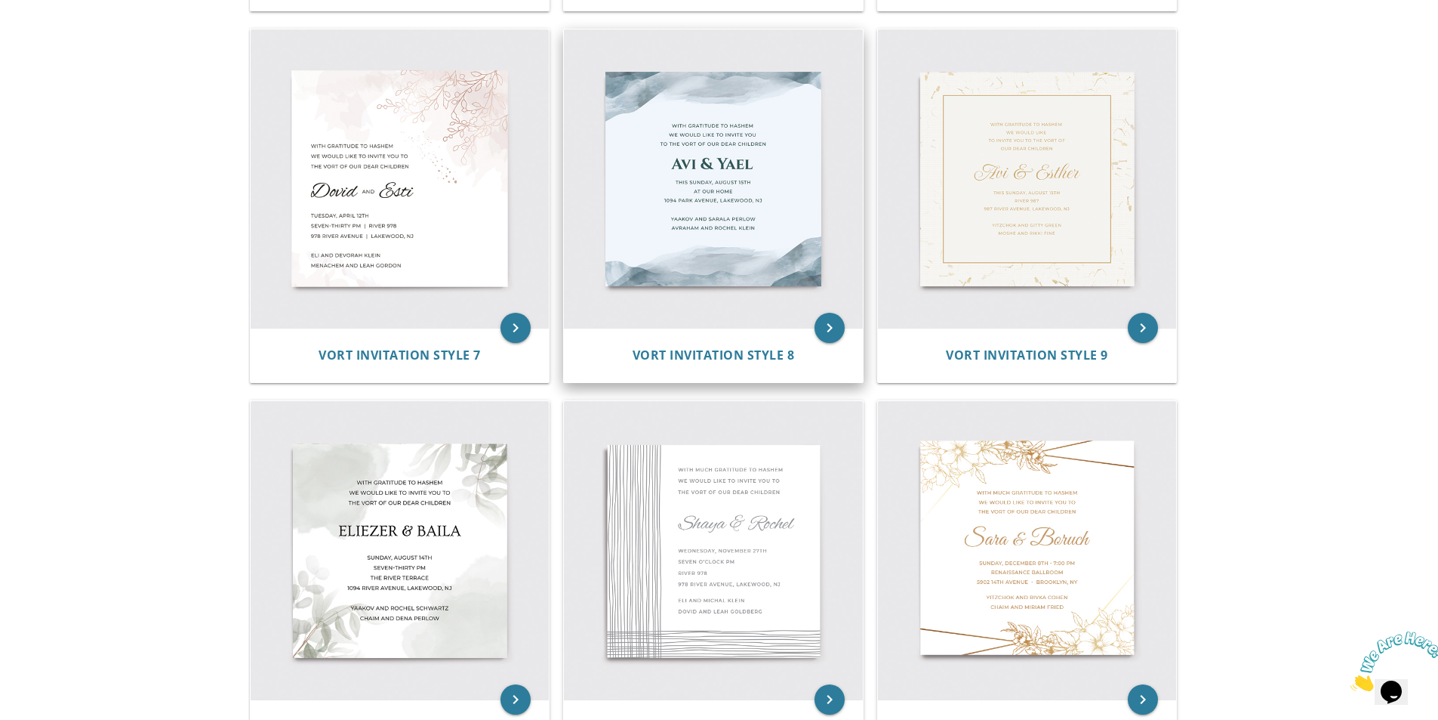
click at [671, 108] on img at bounding box center [713, 178] width 299 height 299
click at [749, 287] on img at bounding box center [713, 178] width 299 height 299
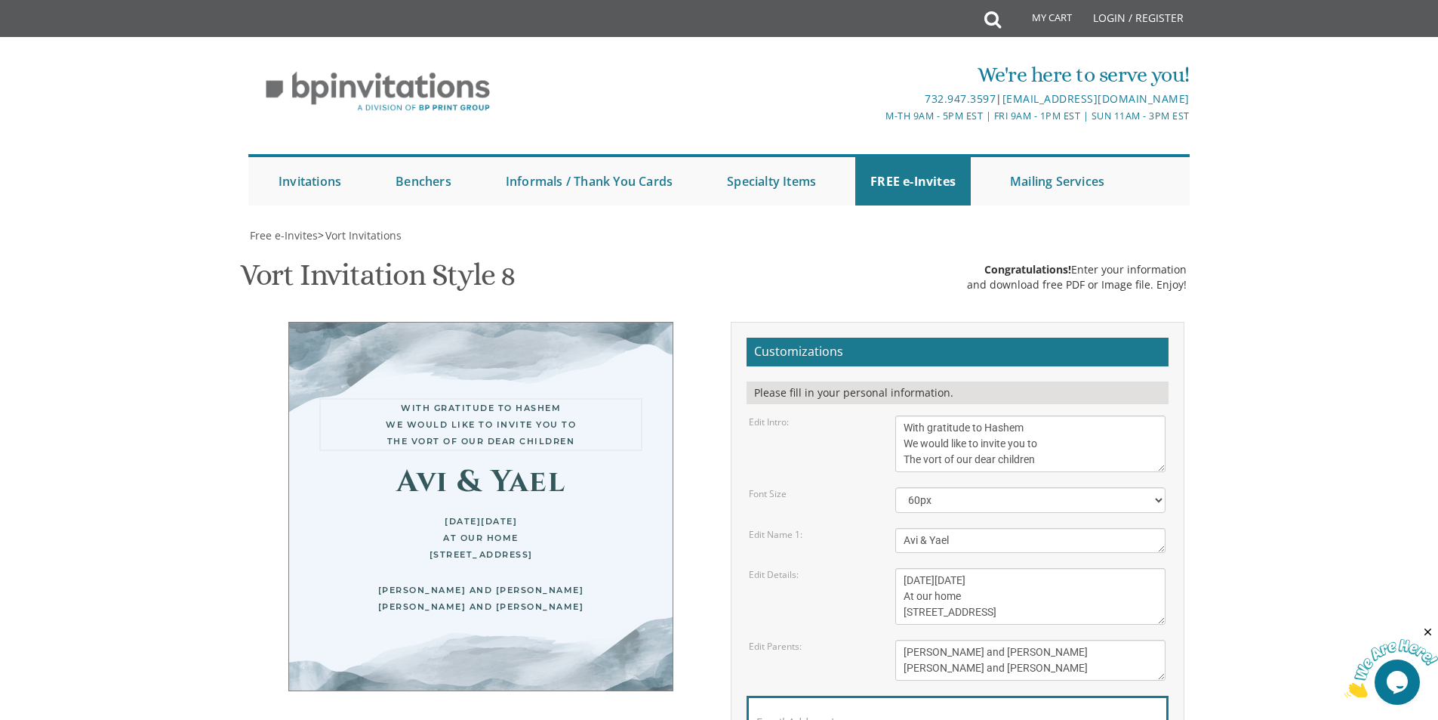
drag, startPoint x: 1058, startPoint y: 455, endPoint x: 889, endPoint y: 421, distance: 172.7
click at [889, 421] on div "With gratitude to Hashem We would like to invite you to The vort of our dear ch…" at bounding box center [1030, 443] width 293 height 57
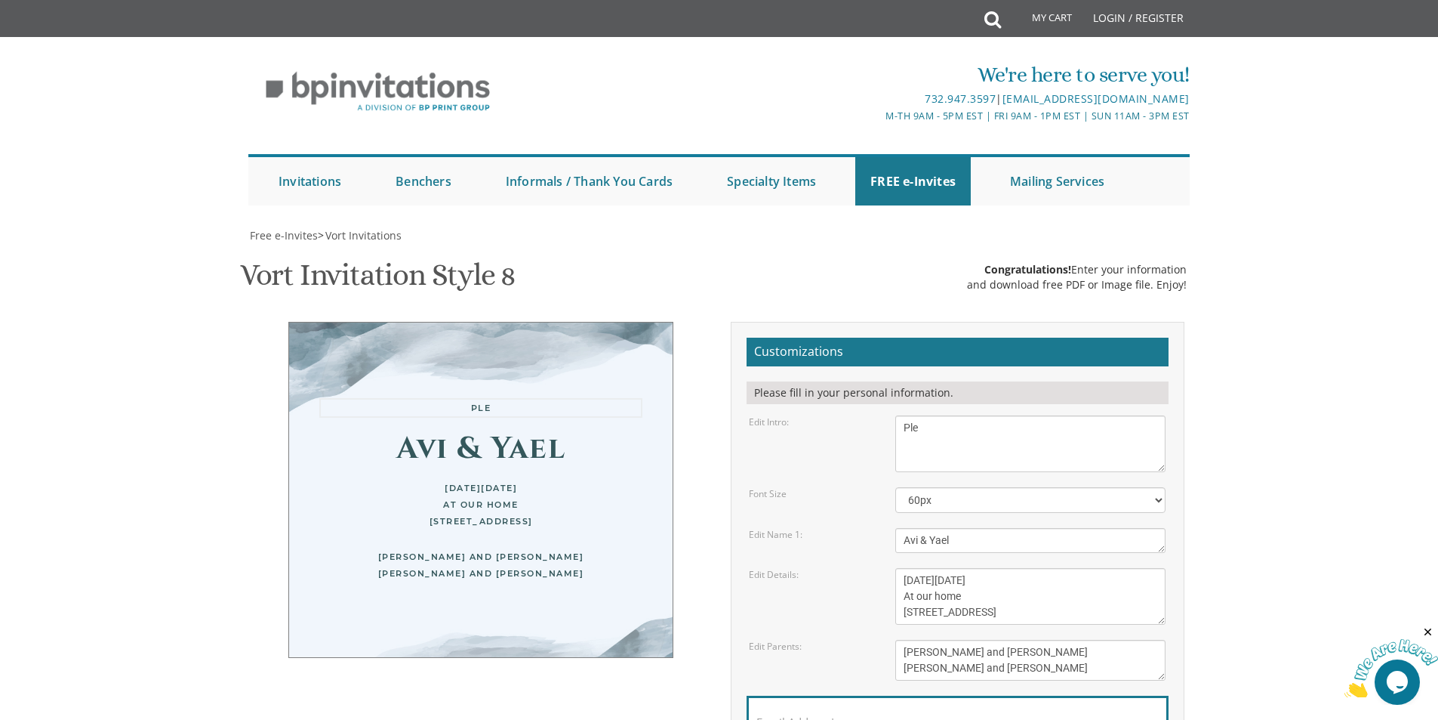
paste textarea "ase join us for"
type textarea "Please join us for"
drag, startPoint x: 985, startPoint y: 550, endPoint x: 903, endPoint y: 545, distance: 82.5
click at [903, 545] on textarea "Avi & Yael" at bounding box center [1030, 540] width 270 height 25
paste textarea "[PERSON_NAME]'s 6th Yahrzeit Seuda"
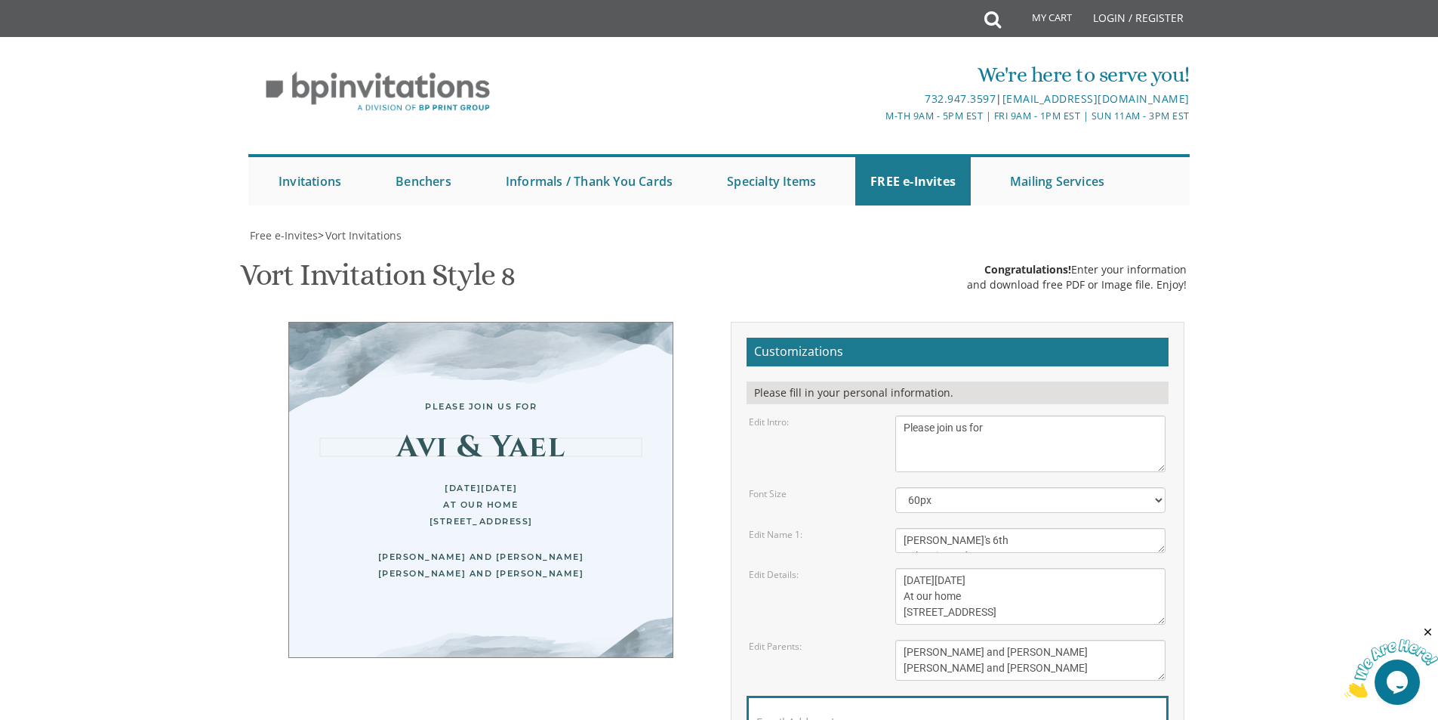
scroll to position [11, 0]
type textarea "[PERSON_NAME]'s 6th Yahrzeit Seuda"
click at [1046, 596] on textarea "[DATE][DATE] At our home [STREET_ADDRESS]" at bounding box center [1030, 596] width 270 height 57
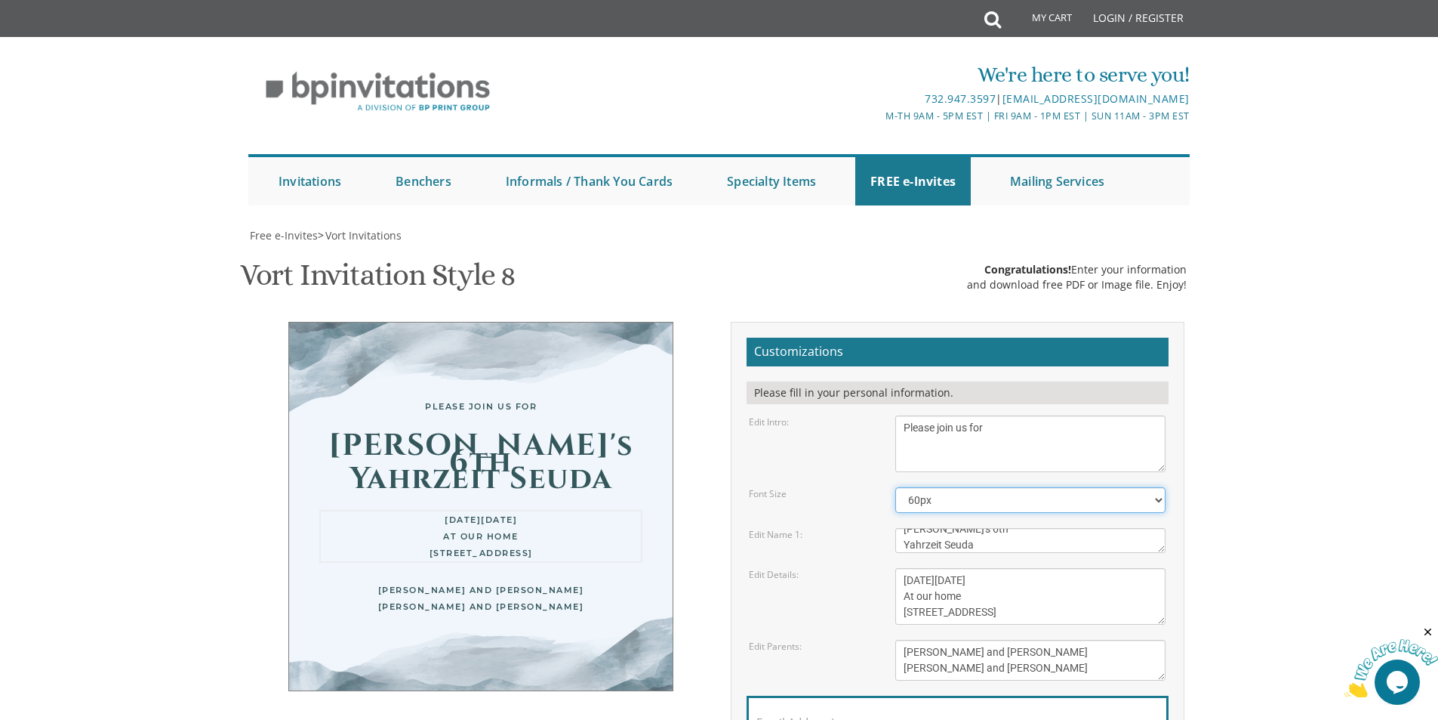
click at [948, 502] on select "40px 50px 60px 70px 80px" at bounding box center [1030, 500] width 270 height 26
click at [895, 487] on select "40px 50px 60px 70px 80px" at bounding box center [1030, 500] width 270 height 26
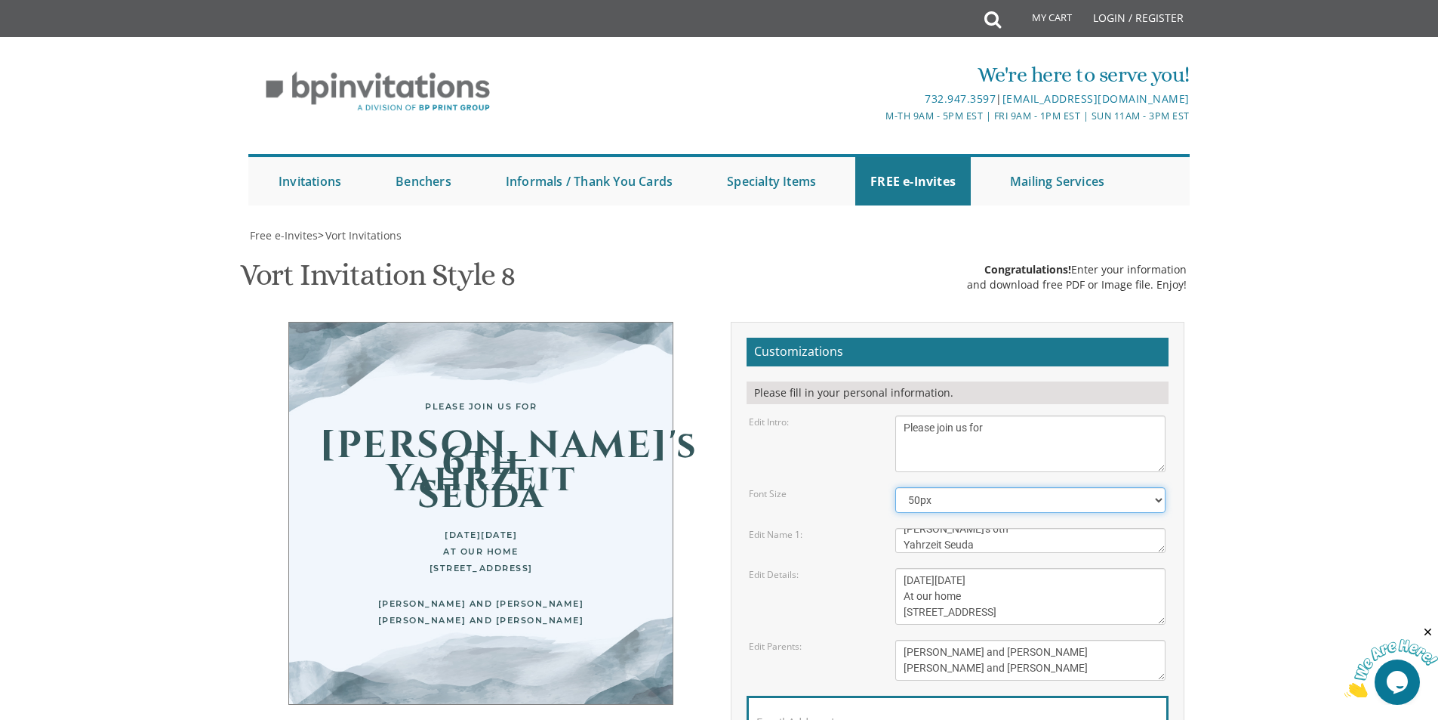
click at [922, 501] on select "40px 50px 60px 70px 80px" at bounding box center [1030, 500] width 270 height 26
select select "40px"
click at [895, 487] on select "40px 50px 60px 70px 80px" at bounding box center [1030, 500] width 270 height 26
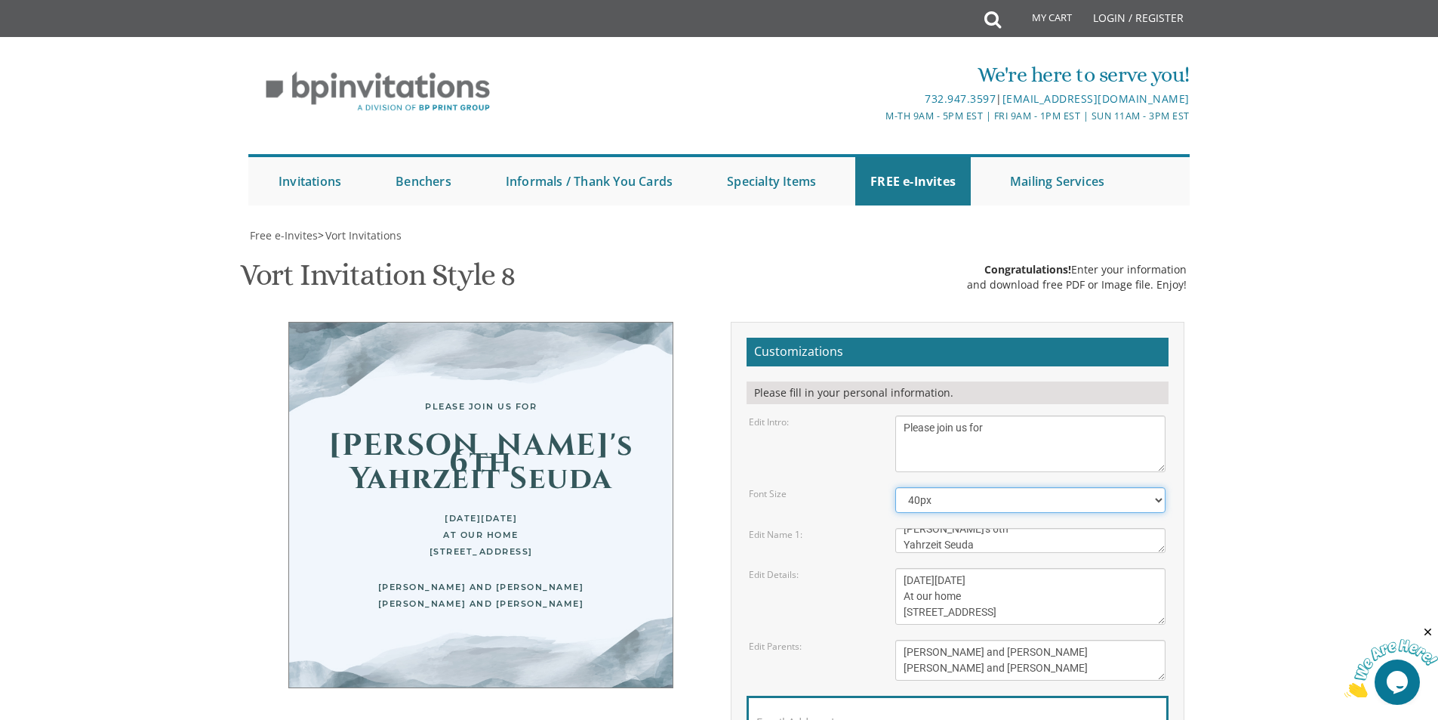
scroll to position [151, 0]
click at [908, 528] on textarea "Avi & Yael" at bounding box center [1030, 540] width 270 height 25
click at [906, 528] on textarea "Avi & Yael" at bounding box center [1030, 540] width 270 height 25
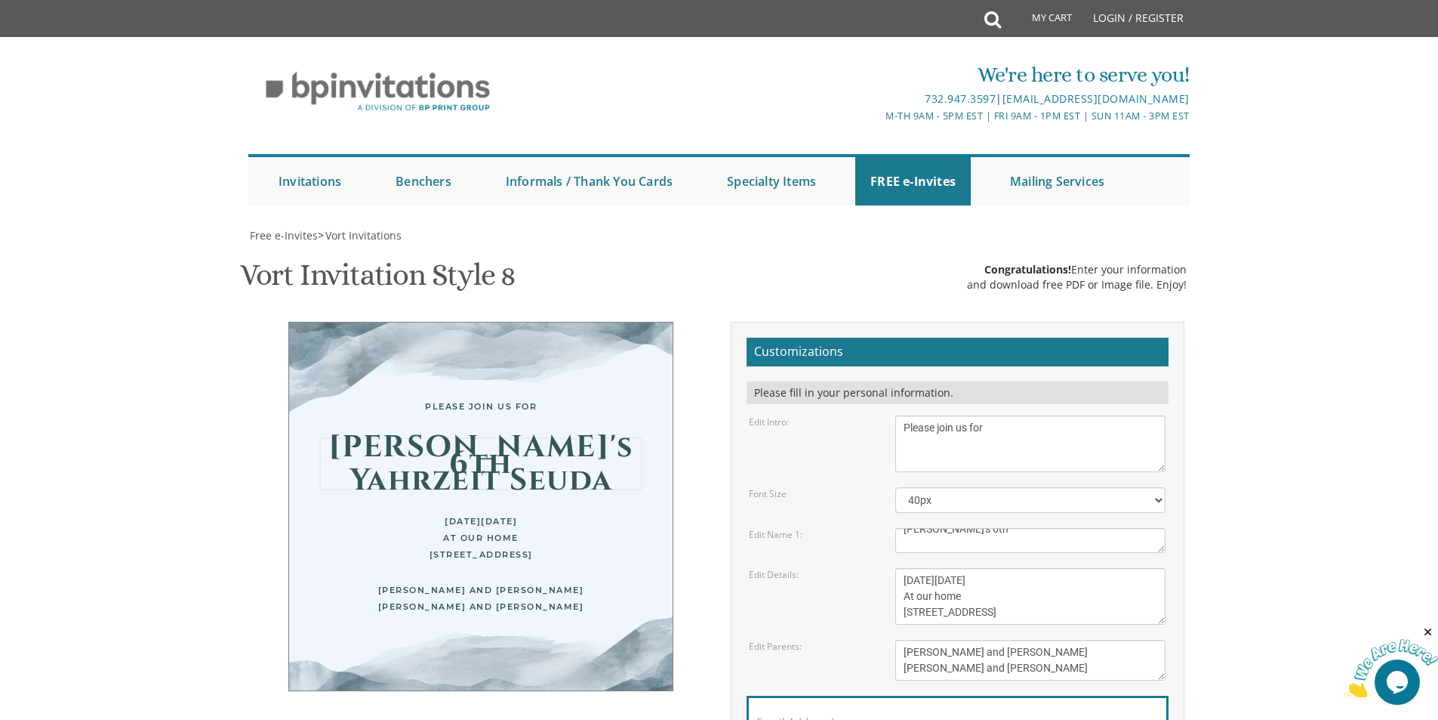
scroll to position [27, 0]
type textarea "[PERSON_NAME]'s 6th Yahrzeit Seuda"
click at [953, 568] on textarea "[DATE][DATE] At our home [STREET_ADDRESS]" at bounding box center [1030, 596] width 270 height 57
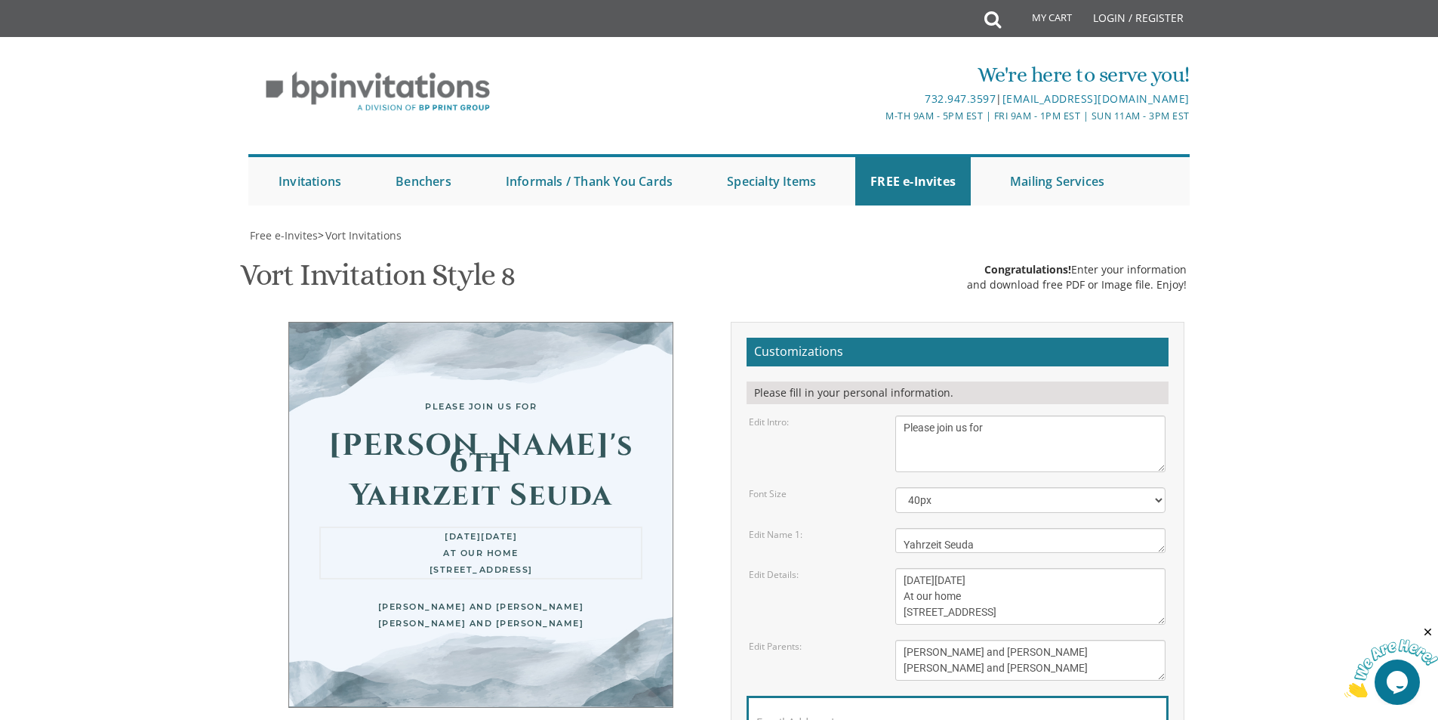
scroll to position [227, 0]
drag, startPoint x: 1037, startPoint y: 353, endPoint x: 902, endPoint y: 350, distance: 135.2
click at [902, 568] on textarea "[DATE][DATE] At our home [STREET_ADDRESS]" at bounding box center [1030, 596] width 270 height 57
click at [913, 568] on textarea "[DATE][DATE] At our home [STREET_ADDRESS]" at bounding box center [1030, 596] width 270 height 57
drag, startPoint x: 905, startPoint y: 353, endPoint x: 1026, endPoint y: 356, distance: 121.6
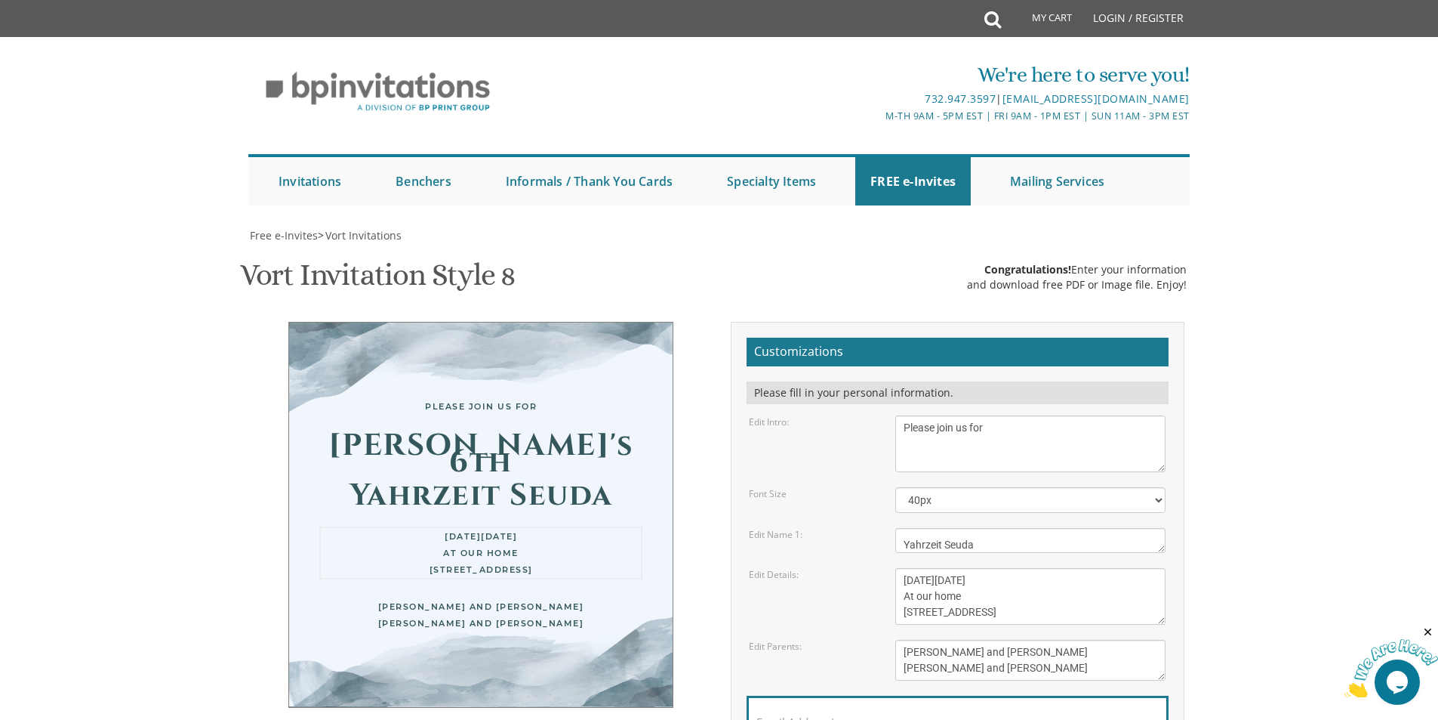
click at [1026, 568] on textarea "[DATE][DATE] At our home [STREET_ADDRESS]" at bounding box center [1030, 596] width 270 height 57
paste textarea "ursday, [DATE]"
click at [948, 568] on textarea "[DATE][DATE] At our home [STREET_ADDRESS]" at bounding box center [1030, 596] width 270 height 57
click at [962, 568] on textarea "[DATE][DATE] At our home [STREET_ADDRESS]" at bounding box center [1030, 596] width 270 height 57
click at [950, 640] on textarea "[PERSON_NAME] and [PERSON_NAME] [PERSON_NAME] and [PERSON_NAME]" at bounding box center [1030, 660] width 270 height 41
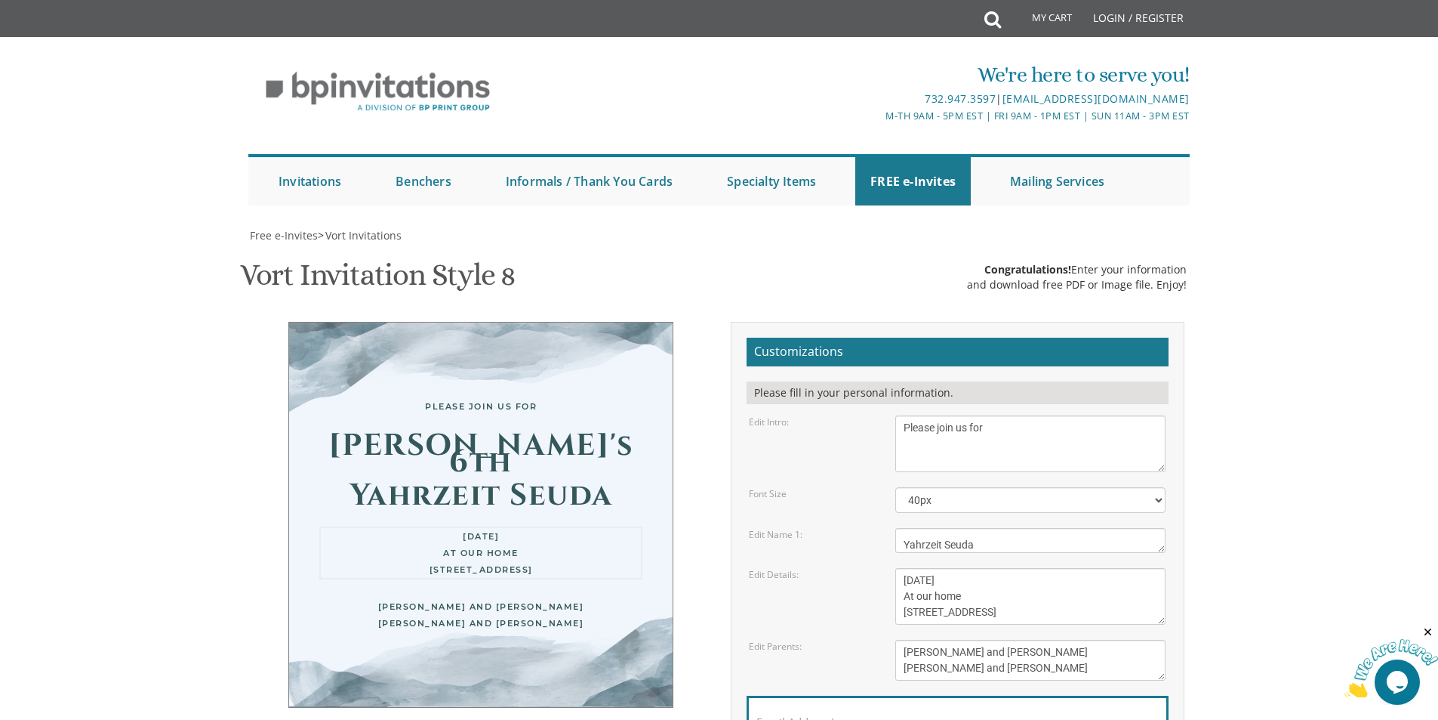
drag, startPoint x: 977, startPoint y: 374, endPoint x: 886, endPoint y: 375, distance: 90.6
click at [886, 568] on div "[DATE][DATE] At our home [STREET_ADDRESS]" at bounding box center [1030, 596] width 293 height 57
click at [939, 568] on textarea "[DATE][DATE] At our home [STREET_ADDRESS]" at bounding box center [1030, 596] width 270 height 57
paste textarea "8:00 PM"
click at [939, 568] on textarea "[DATE][DATE] At our home [STREET_ADDRESS]" at bounding box center [1030, 596] width 270 height 57
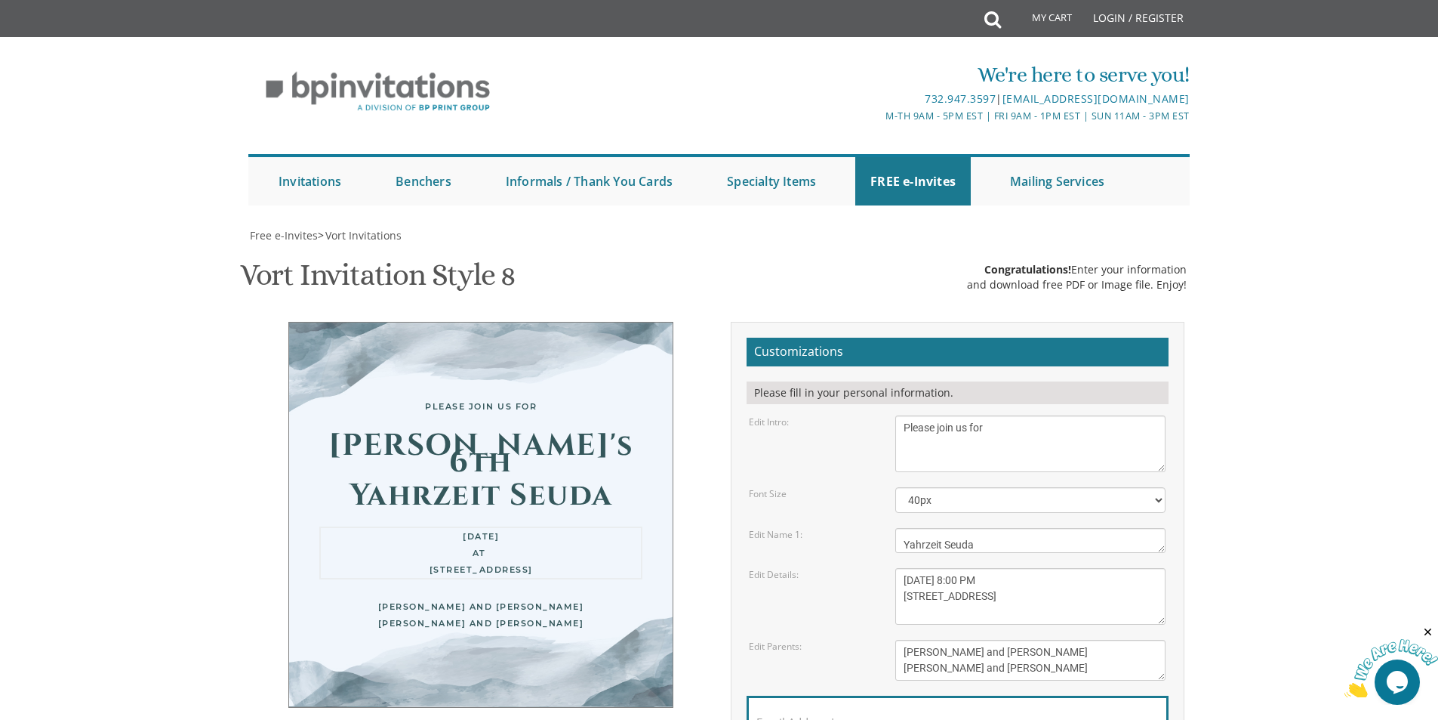
click at [947, 640] on textarea "[PERSON_NAME] and [PERSON_NAME] [PERSON_NAME] and [PERSON_NAME]" at bounding box center [1030, 660] width 270 height 41
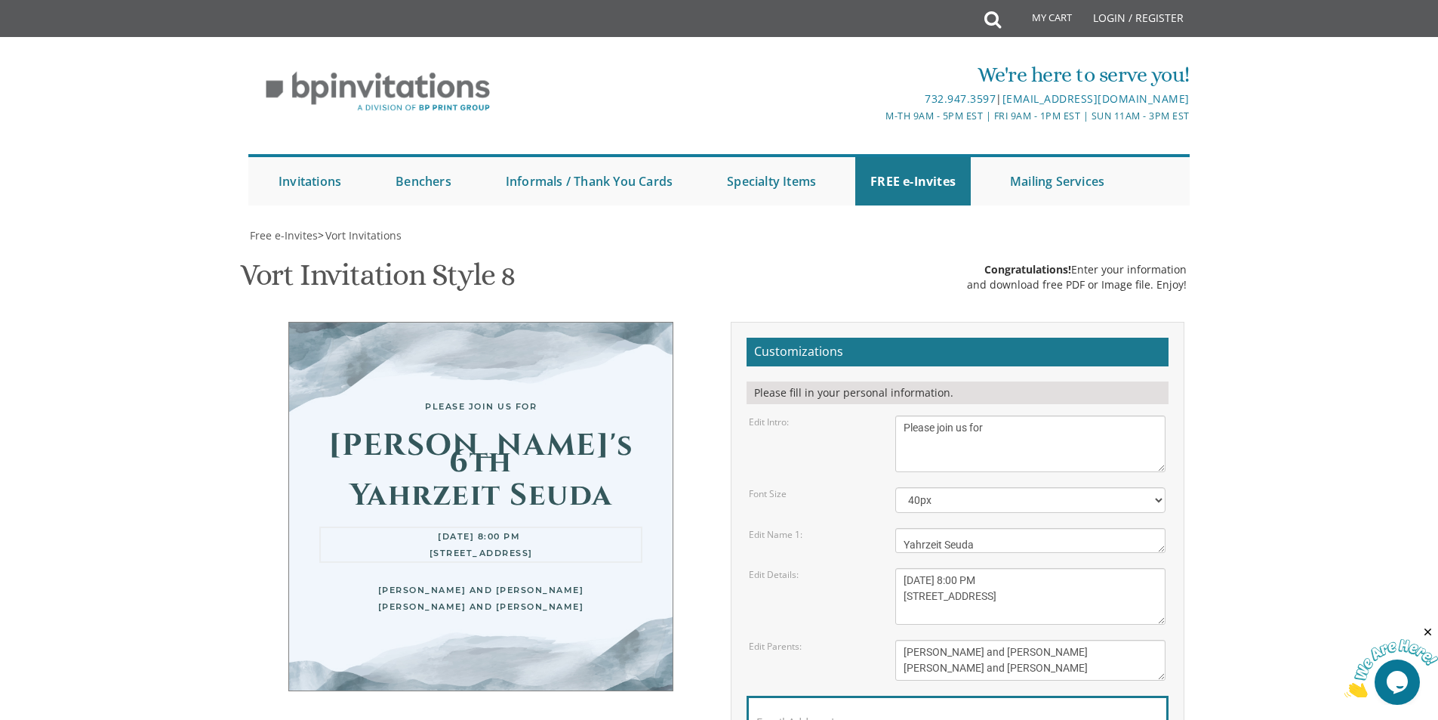
drag, startPoint x: 903, startPoint y: 387, endPoint x: 1066, endPoint y: 384, distance: 163.1
click at [1066, 568] on textarea "[DATE][DATE] At our home [STREET_ADDRESS]" at bounding box center [1030, 596] width 270 height 57
type textarea "[DATE] 8:00 PM"
click at [1029, 640] on textarea "[PERSON_NAME] and [PERSON_NAME] [PERSON_NAME] and [PERSON_NAME]" at bounding box center [1030, 660] width 270 height 41
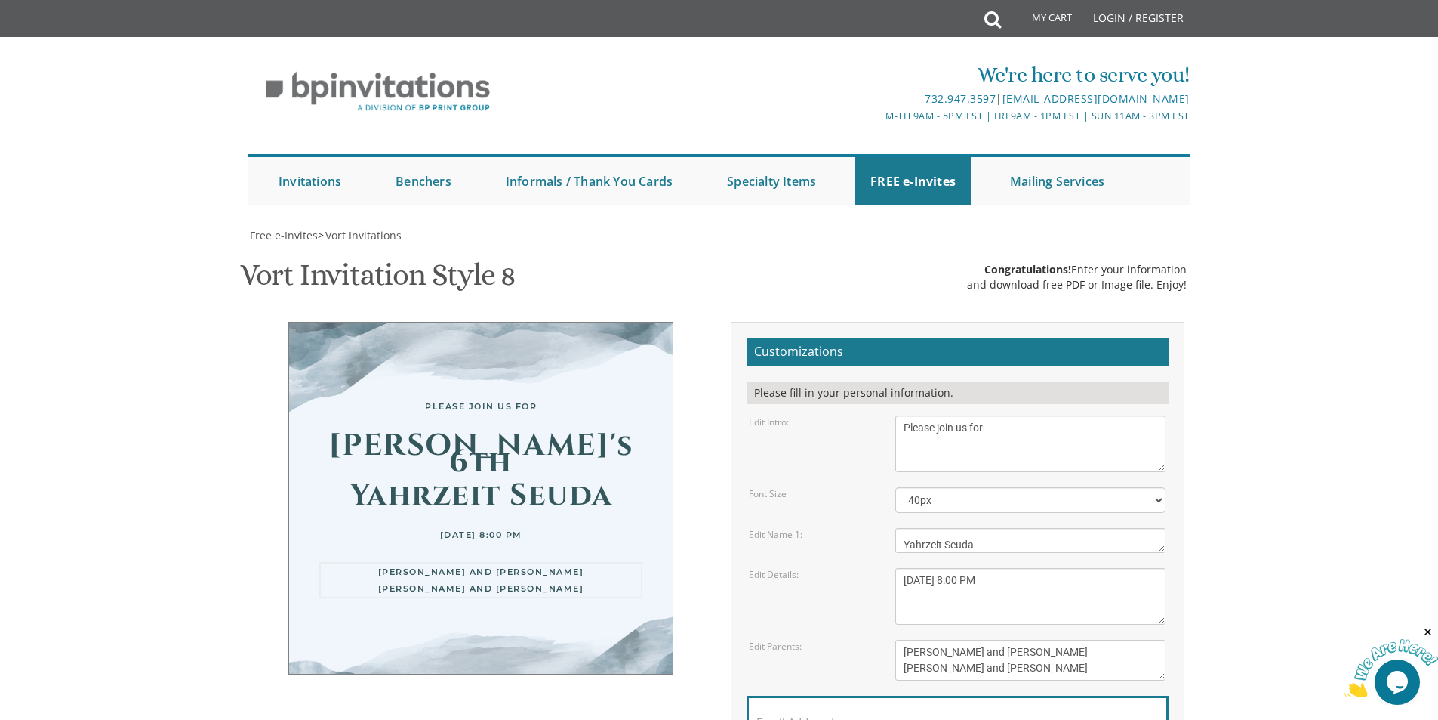
drag, startPoint x: 1037, startPoint y: 442, endPoint x: 891, endPoint y: 446, distance: 146.5
click at [891, 640] on div "[PERSON_NAME] and [PERSON_NAME] [PERSON_NAME] and [PERSON_NAME]" at bounding box center [1030, 660] width 293 height 41
paste textarea "[STREET_ADDRESS] • [GEOGRAPHIC_DATA], [GEOGRAPHIC_DATA]"
drag, startPoint x: 999, startPoint y: 440, endPoint x: 1010, endPoint y: 439, distance: 11.4
click at [1010, 640] on textarea "[PERSON_NAME] and [PERSON_NAME] [PERSON_NAME] and [PERSON_NAME]" at bounding box center [1030, 660] width 270 height 41
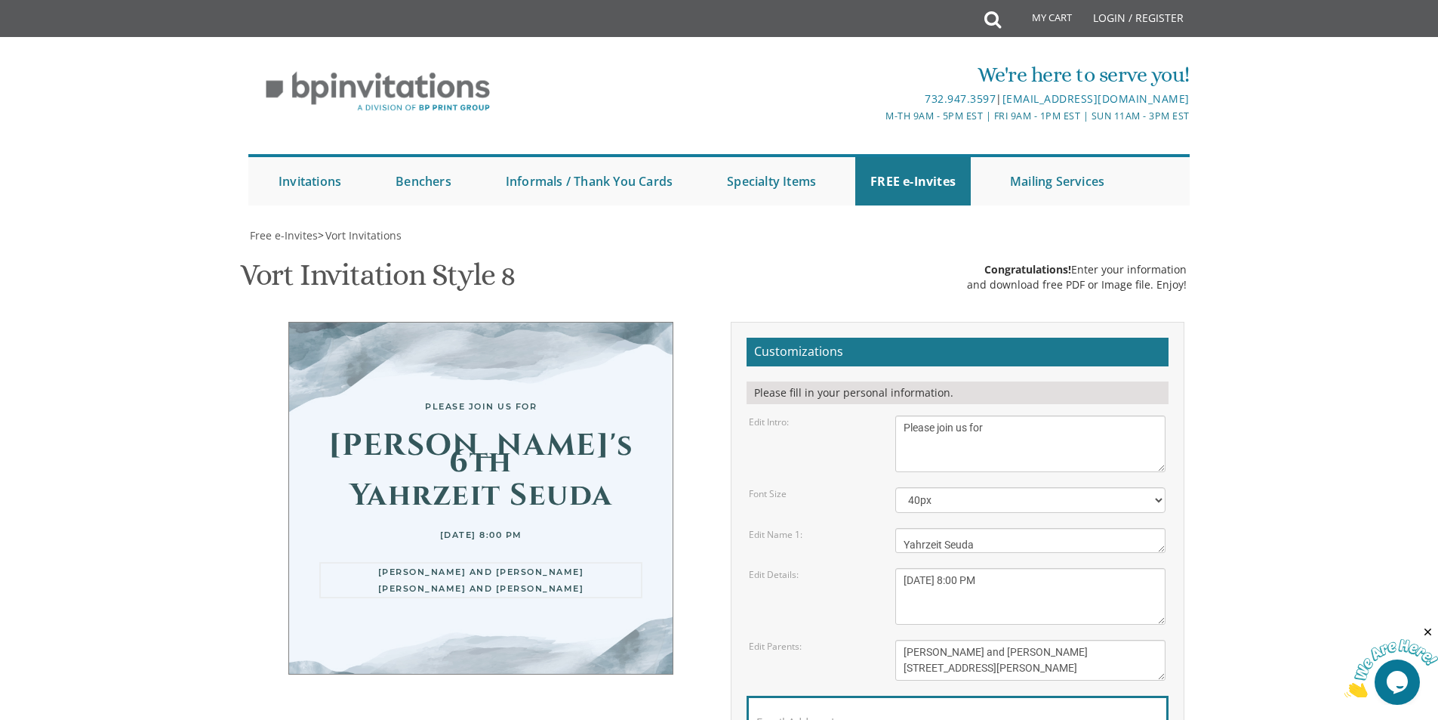
click at [1096, 640] on textarea "[PERSON_NAME] and [PERSON_NAME] [PERSON_NAME] and [PERSON_NAME]" at bounding box center [1030, 660] width 270 height 41
click at [1052, 719] on input "Email Address*" at bounding box center [958, 730] width 402 height 19
drag, startPoint x: 906, startPoint y: 424, endPoint x: 1080, endPoint y: 420, distance: 173.7
click at [1080, 640] on textarea "[PERSON_NAME] and [PERSON_NAME] [PERSON_NAME] and [PERSON_NAME]" at bounding box center [1030, 660] width 270 height 41
click at [923, 568] on textarea "[DATE][DATE] At our home [STREET_ADDRESS]" at bounding box center [1030, 596] width 270 height 57
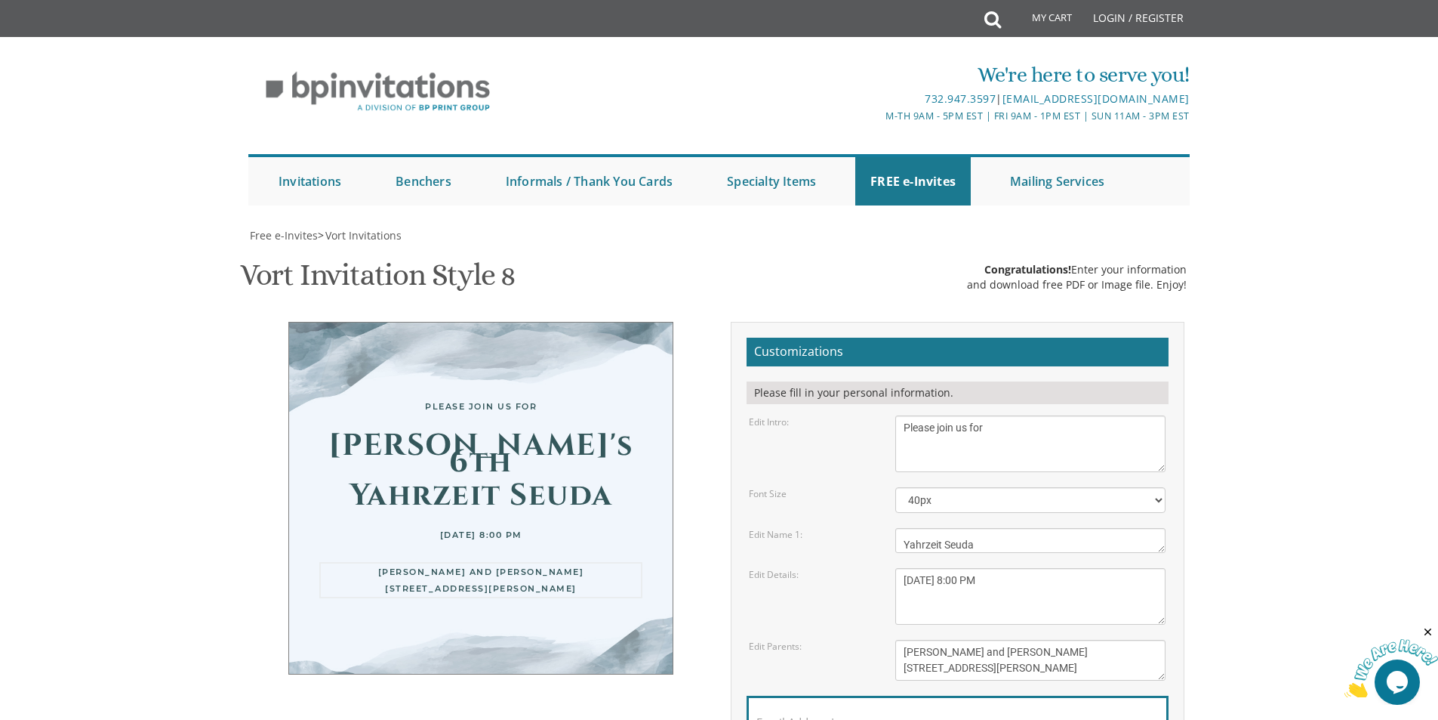
click at [905, 640] on textarea "[PERSON_NAME] and [PERSON_NAME] [PERSON_NAME] and [PERSON_NAME]" at bounding box center [1030, 660] width 270 height 41
click at [997, 640] on textarea "[PERSON_NAME] and [PERSON_NAME] [PERSON_NAME] and [PERSON_NAME]" at bounding box center [1030, 660] width 270 height 41
drag, startPoint x: 1022, startPoint y: 431, endPoint x: 803, endPoint y: 433, distance: 219.0
click at [803, 640] on div "Edit Parents: [PERSON_NAME] and [PERSON_NAME] [PERSON_NAME] and [PERSON_NAME]" at bounding box center [957, 660] width 439 height 41
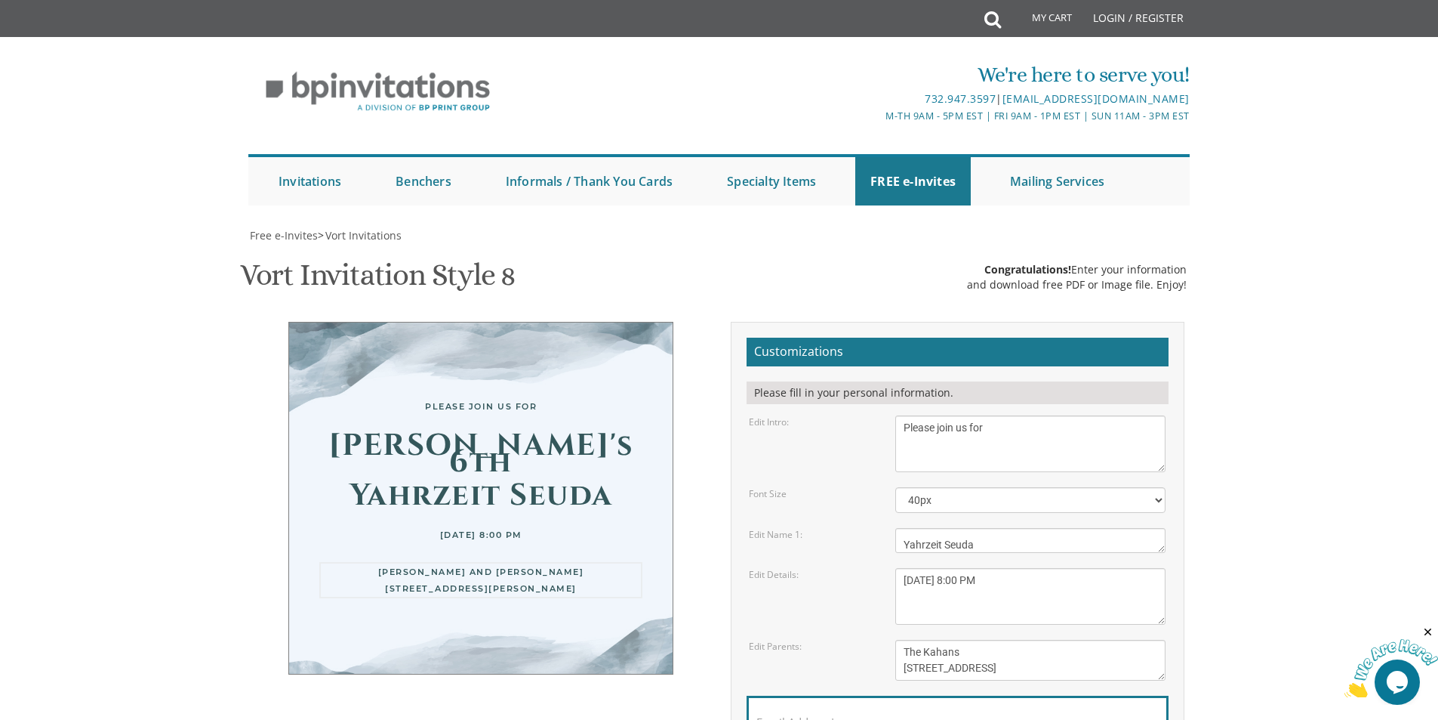
click at [968, 695] on div "Email Address*" at bounding box center [958, 725] width 422 height 60
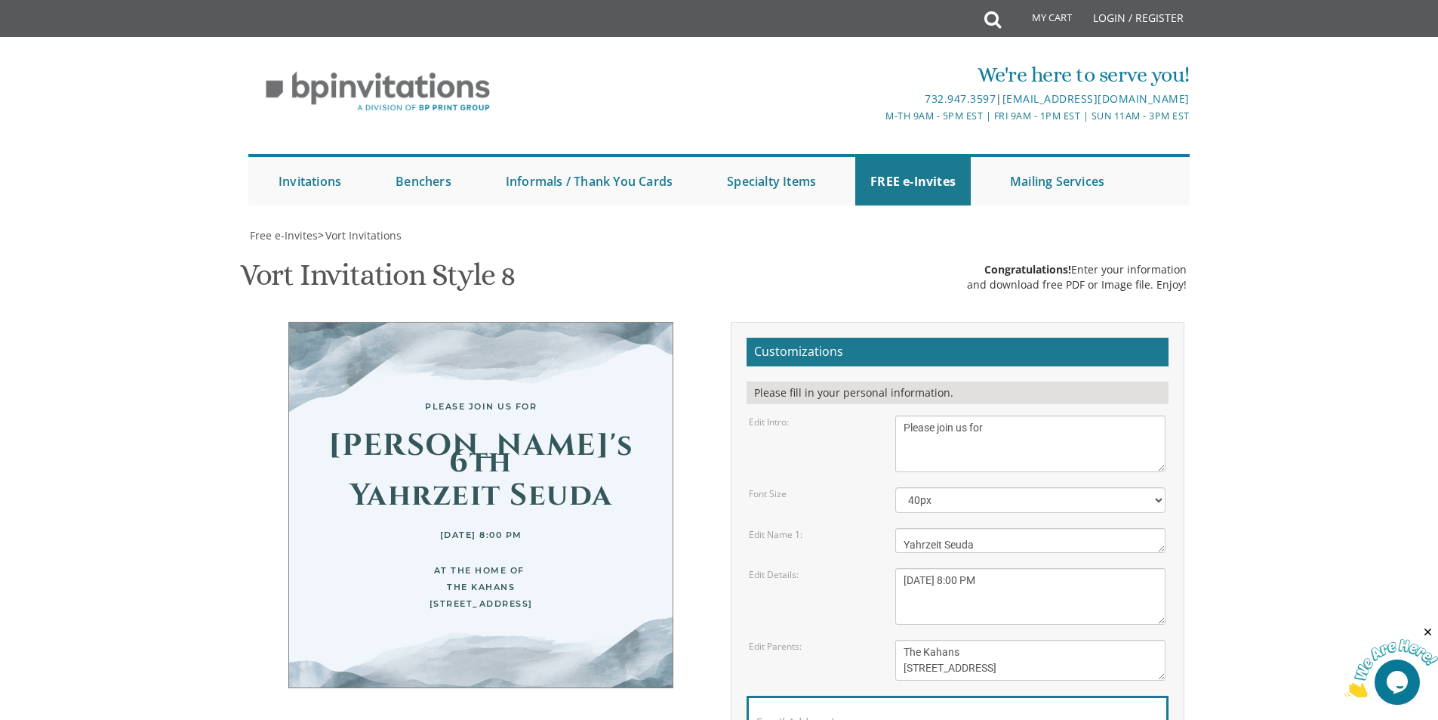
scroll to position [302, 0]
drag, startPoint x: 1073, startPoint y: 366, endPoint x: 1008, endPoint y: 365, distance: 64.9
click at [1008, 640] on textarea "[PERSON_NAME] and [PERSON_NAME] [PERSON_NAME] and [PERSON_NAME]" at bounding box center [1030, 660] width 270 height 41
click at [1019, 695] on div "Email Address*" at bounding box center [958, 725] width 422 height 60
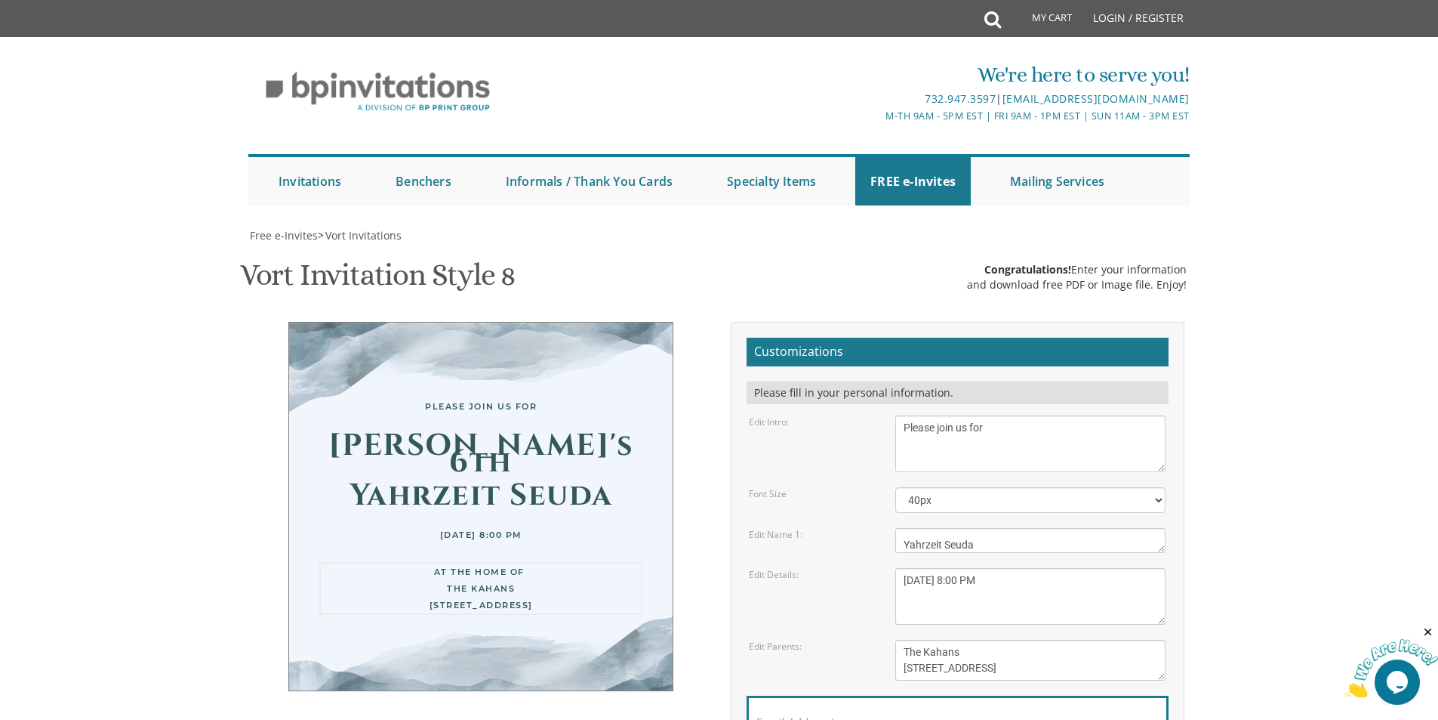
drag, startPoint x: 1040, startPoint y: 290, endPoint x: 1016, endPoint y: 291, distance: 24.9
click at [1016, 640] on textarea "[PERSON_NAME] and [PERSON_NAME] [PERSON_NAME] and [PERSON_NAME]" at bounding box center [1030, 660] width 270 height 41
click at [984, 640] on textarea "[PERSON_NAME] and [PERSON_NAME] [PERSON_NAME] and [PERSON_NAME]" at bounding box center [1030, 660] width 270 height 41
click at [924, 640] on textarea "[PERSON_NAME] and [PERSON_NAME] [PERSON_NAME] and [PERSON_NAME]" at bounding box center [1030, 660] width 270 height 41
drag, startPoint x: 996, startPoint y: 292, endPoint x: 1049, endPoint y: 292, distance: 52.9
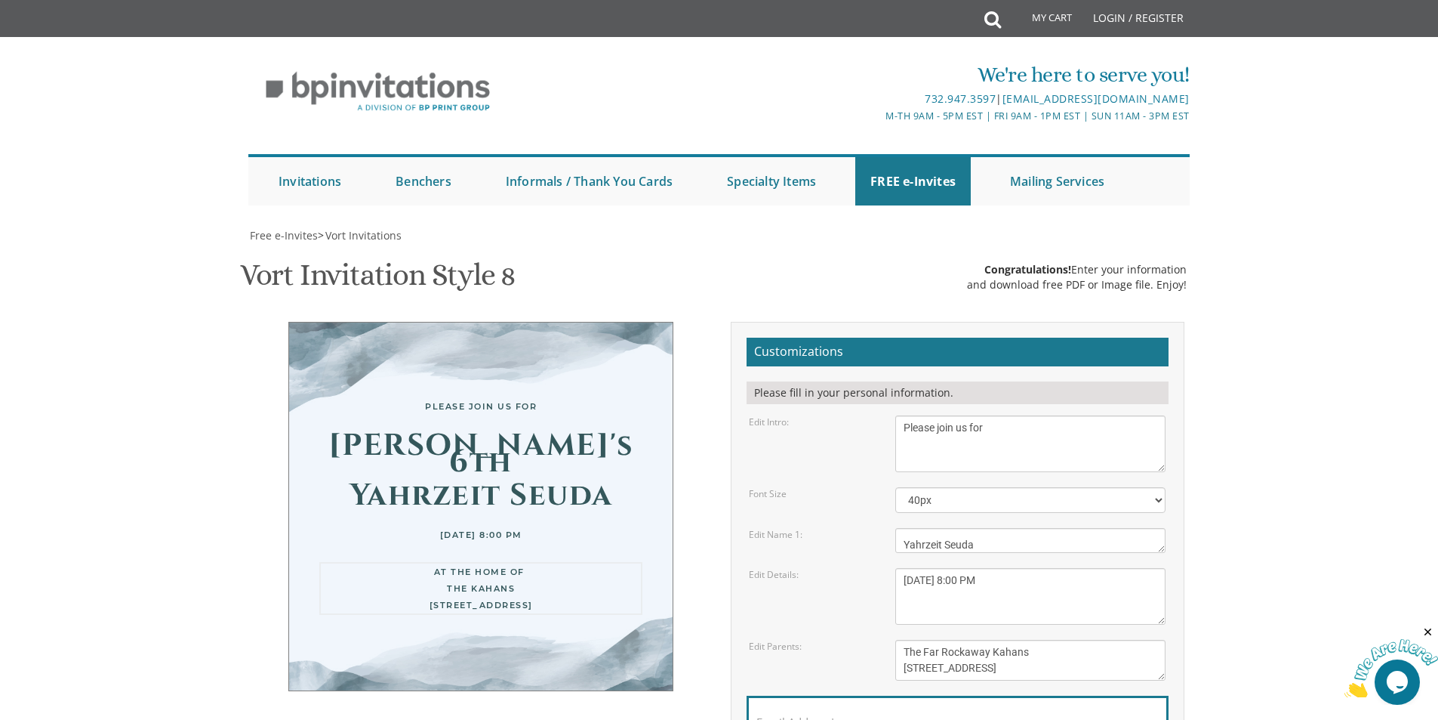
click at [1049, 640] on textarea "[PERSON_NAME] and [PERSON_NAME] [PERSON_NAME] and [PERSON_NAME]" at bounding box center [1030, 660] width 270 height 41
click at [1030, 695] on div "Email Address*" at bounding box center [958, 725] width 422 height 60
drag, startPoint x: 1050, startPoint y: 291, endPoint x: 998, endPoint y: 291, distance: 51.3
click at [998, 640] on textarea "[PERSON_NAME] and [PERSON_NAME] [PERSON_NAME] and [PERSON_NAME]" at bounding box center [1030, 660] width 270 height 41
type textarea "AT the home of The Far Rockaway Kahans [STREET_ADDRESS]"
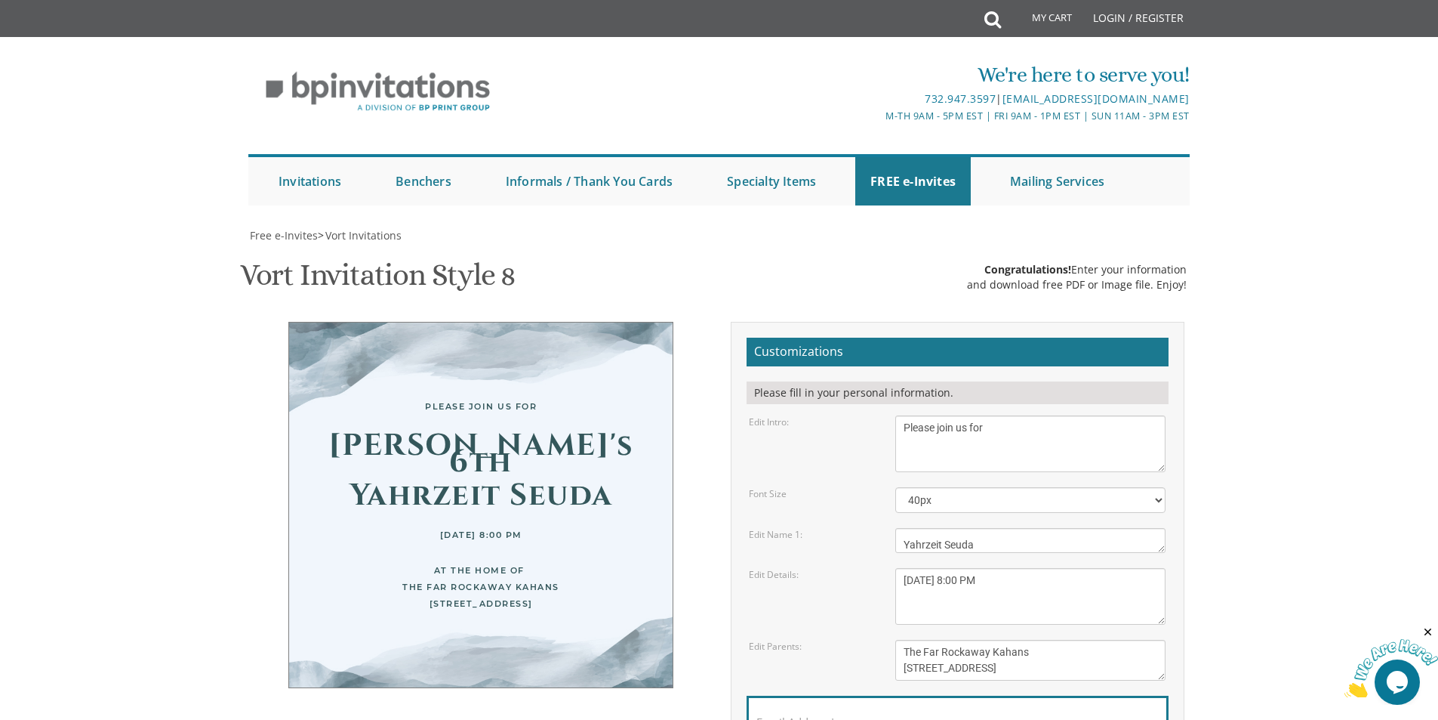
click at [976, 695] on div "Email Address*" at bounding box center [958, 725] width 422 height 60
click at [888, 719] on input "Email Address*" at bounding box center [958, 730] width 402 height 19
type input "[EMAIL_ADDRESS][DOMAIN_NAME]"
